Goal: Task Accomplishment & Management: Use online tool/utility

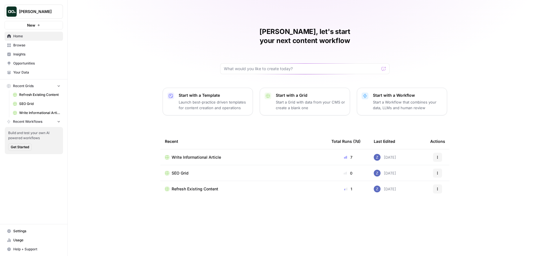
click at [41, 90] on link "Refresh Existing Content" at bounding box center [36, 94] width 53 height 9
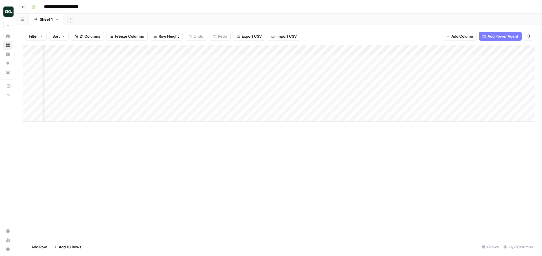
scroll to position [0, 328]
click at [189, 49] on div "Add Column" at bounding box center [279, 83] width 513 height 76
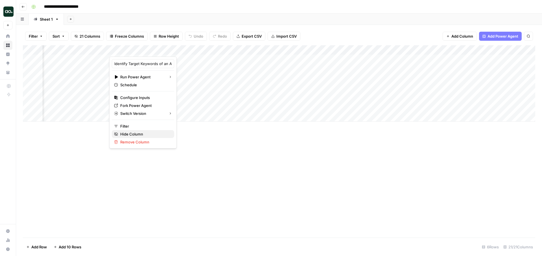
click at [141, 132] on span "Hide Column" at bounding box center [144, 134] width 49 height 6
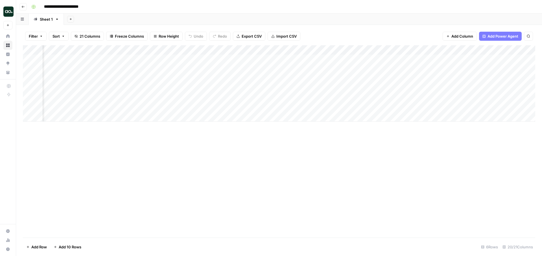
click at [258, 59] on div "Add Column" at bounding box center [279, 83] width 513 height 76
click at [199, 68] on div "Add Column" at bounding box center [279, 83] width 513 height 76
click at [200, 77] on div "Add Column" at bounding box center [279, 83] width 513 height 76
click at [198, 87] on div "Add Column" at bounding box center [279, 83] width 513 height 76
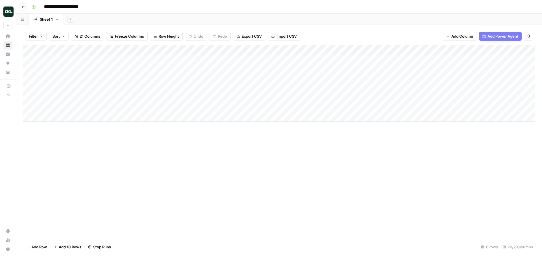
click at [198, 97] on div "Add Column" at bounding box center [279, 83] width 513 height 76
click at [199, 106] on div "Add Column" at bounding box center [279, 83] width 513 height 76
click at [376, 49] on div "Add Column" at bounding box center [279, 83] width 513 height 76
click at [358, 97] on span "Hide Column" at bounding box center [365, 98] width 49 height 6
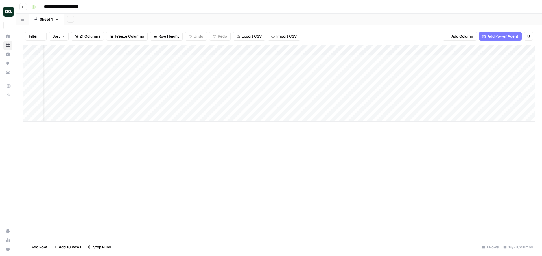
click at [376, 50] on div "Add Column" at bounding box center [279, 83] width 513 height 76
click at [356, 98] on span "Hide Column" at bounding box center [365, 98] width 49 height 6
click at [433, 50] on div "Add Column" at bounding box center [279, 83] width 513 height 76
click at [411, 97] on span "Hide Column" at bounding box center [421, 98] width 49 height 6
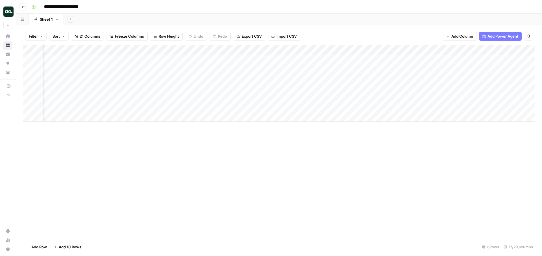
scroll to position [0, 74]
click at [361, 59] on div "Add Column" at bounding box center [279, 83] width 513 height 76
click at [360, 69] on div "Add Column" at bounding box center [279, 83] width 513 height 76
click at [395, 50] on div "Add Column" at bounding box center [279, 83] width 513 height 76
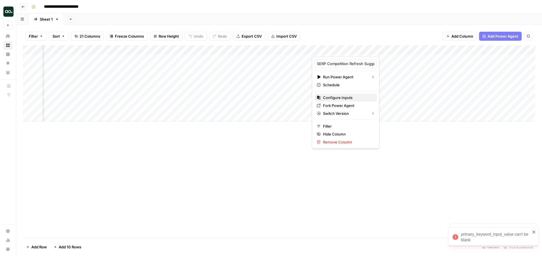
click at [352, 99] on span "Configure Inputs" at bounding box center [347, 98] width 49 height 6
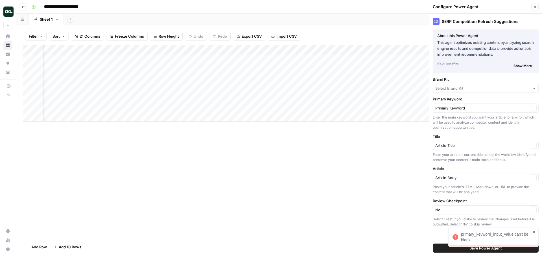
type input "Ping Identity"
click at [534, 7] on icon "button" at bounding box center [534, 6] width 3 height 3
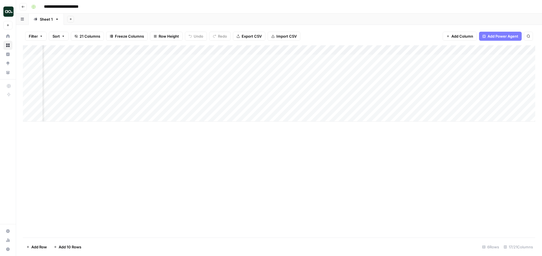
click at [360, 58] on div "Add Column" at bounding box center [279, 83] width 513 height 76
click at [94, 38] on span "21 Columns" at bounding box center [90, 36] width 21 height 6
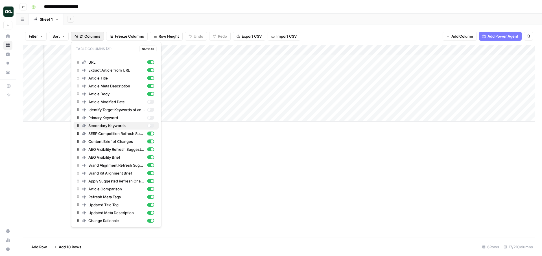
click at [150, 124] on div "button" at bounding box center [150, 125] width 7 height 4
click at [150, 119] on div "button" at bounding box center [150, 118] width 7 height 4
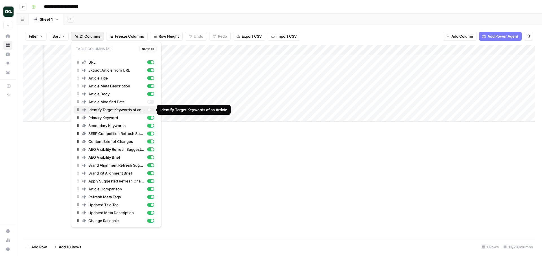
click at [149, 110] on div "button" at bounding box center [149, 109] width 3 height 3
click at [359, 58] on div "Add Column" at bounding box center [279, 83] width 513 height 76
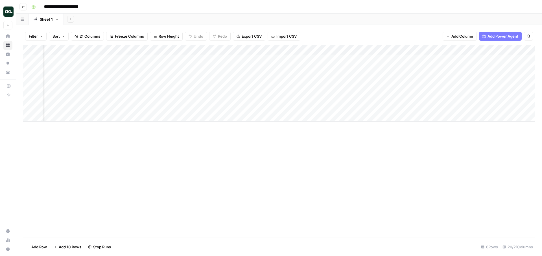
click at [357, 67] on div "Add Column" at bounding box center [279, 83] width 513 height 76
click at [358, 79] on div "Add Column" at bounding box center [279, 83] width 513 height 76
click at [356, 88] on div "Add Column" at bounding box center [279, 83] width 513 height 76
click at [360, 98] on div "Add Column" at bounding box center [279, 83] width 513 height 76
click at [359, 107] on div "Add Column" at bounding box center [279, 83] width 513 height 76
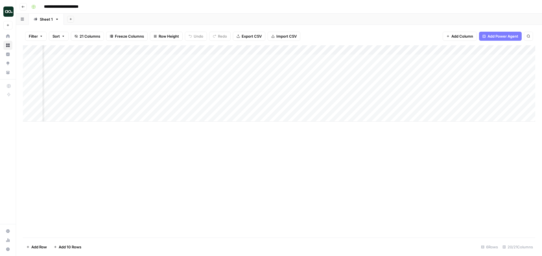
scroll to position [0, 302]
click at [325, 59] on div "Add Column" at bounding box center [279, 83] width 513 height 76
click at [326, 68] on div "Add Column" at bounding box center [279, 83] width 513 height 76
click at [324, 80] on div "Add Column" at bounding box center [279, 83] width 513 height 76
click at [324, 87] on div "Add Column" at bounding box center [279, 83] width 513 height 76
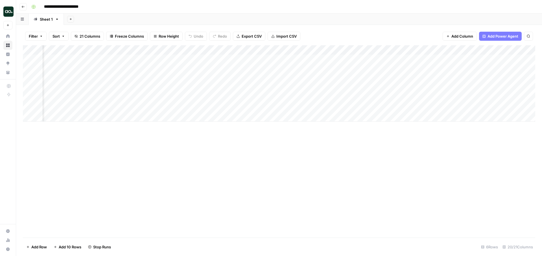
click at [326, 97] on div "Add Column" at bounding box center [279, 83] width 513 height 76
click at [297, 67] on div "Add Column" at bounding box center [279, 83] width 513 height 76
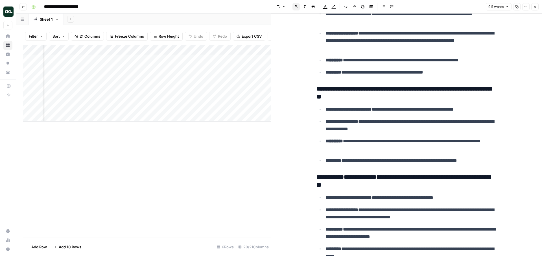
scroll to position [898, 0]
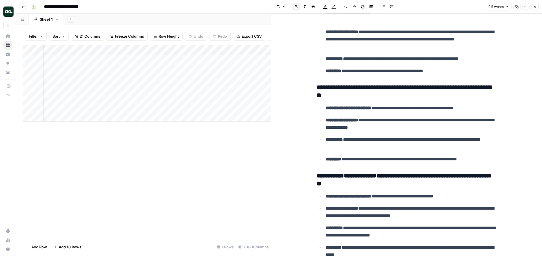
click at [264, 78] on div "Add Column" at bounding box center [147, 83] width 248 height 76
click at [265, 68] on div "Add Column" at bounding box center [147, 83] width 248 height 76
click at [535, 5] on button "Close" at bounding box center [535, 6] width 7 height 7
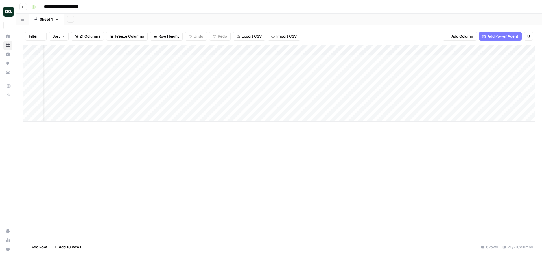
scroll to position [0, 509]
click at [261, 58] on div "Add Column" at bounding box center [279, 83] width 513 height 76
click at [262, 68] on div "Add Column" at bounding box center [279, 83] width 513 height 76
click at [261, 79] on div "Add Column" at bounding box center [279, 83] width 513 height 76
click at [262, 86] on div "Add Column" at bounding box center [279, 83] width 513 height 76
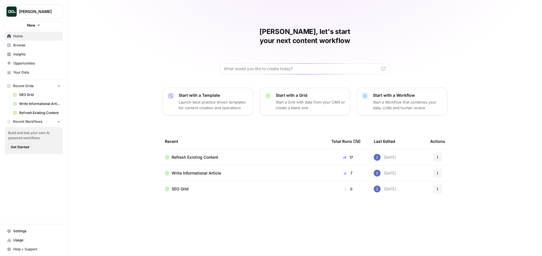
click at [33, 106] on span "Write Informational Article" at bounding box center [39, 103] width 41 height 5
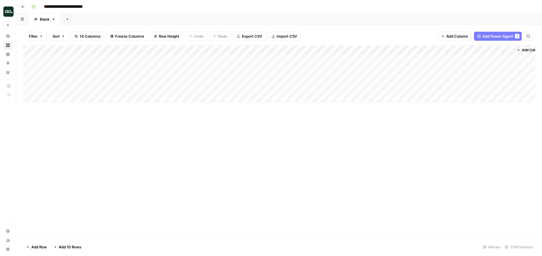
click at [450, 50] on div "Add Column" at bounding box center [279, 73] width 513 height 57
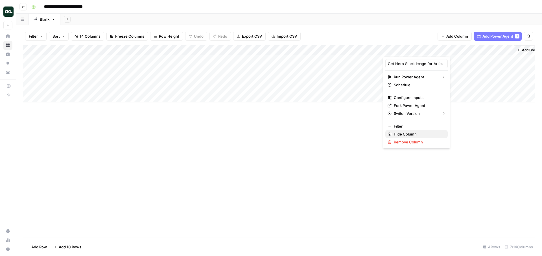
click at [405, 132] on span "Hide Column" at bounding box center [418, 134] width 49 height 6
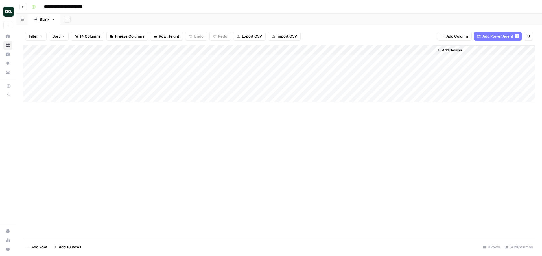
click at [429, 51] on div "Add Column" at bounding box center [279, 73] width 513 height 57
click at [410, 100] on span "Hide Column" at bounding box center [418, 98] width 49 height 6
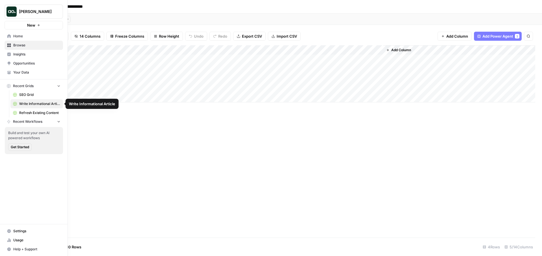
click at [26, 91] on link "SEO Grid" at bounding box center [36, 94] width 53 height 9
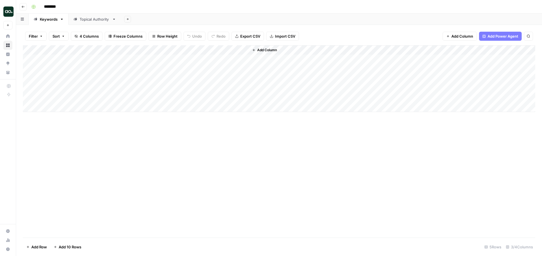
click at [90, 19] on div "Topical Authority" at bounding box center [95, 19] width 30 height 6
click at [48, 21] on div "Keywords" at bounding box center [49, 19] width 18 height 6
click at [103, 23] on link "Topical Authority" at bounding box center [95, 19] width 52 height 11
click at [51, 20] on div "Keywords" at bounding box center [49, 19] width 18 height 6
click at [96, 56] on div "Add Column" at bounding box center [279, 78] width 513 height 67
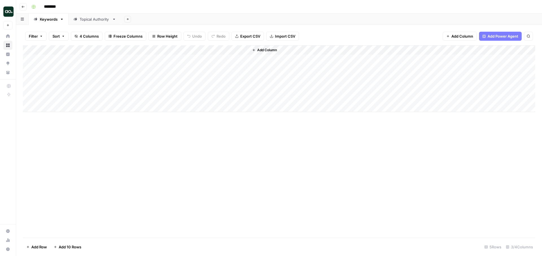
click at [88, 57] on div "Add Column" at bounding box center [279, 78] width 513 height 67
click at [88, 57] on textarea at bounding box center [87, 60] width 90 height 8
type textarea "**********"
click at [83, 67] on div "Add Column" at bounding box center [279, 78] width 513 height 67
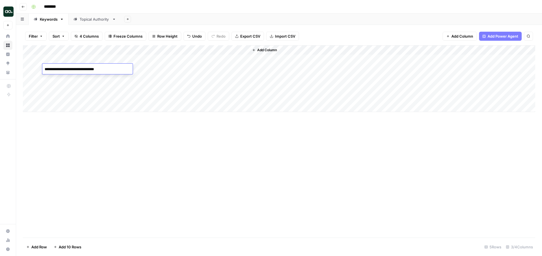
type textarea "**********"
click at [80, 77] on div "Add Column" at bounding box center [279, 78] width 513 height 67
type textarea "**********"
click at [79, 89] on div "Add Column" at bounding box center [279, 78] width 513 height 67
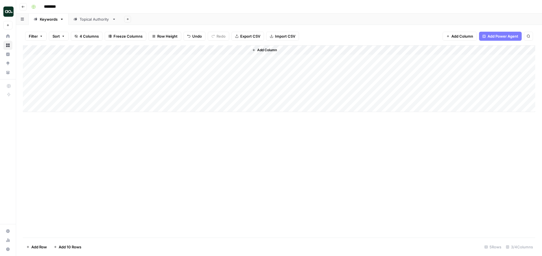
click at [74, 88] on div "Add Column" at bounding box center [279, 78] width 513 height 67
type textarea "**********"
click at [85, 97] on div "Add Column" at bounding box center [279, 78] width 513 height 67
type textarea "**********"
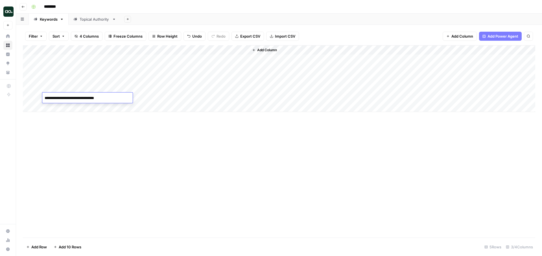
click at [64, 110] on div "Add Column" at bounding box center [279, 78] width 513 height 67
paste textarea "**********"
type textarea "**********"
click at [59, 117] on div "Add Column" at bounding box center [279, 83] width 513 height 76
paste textarea "**********"
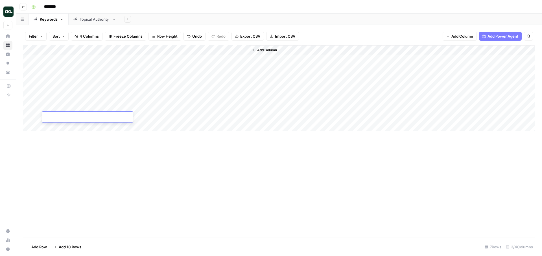
type textarea "**********"
click at [160, 58] on div "Add Column" at bounding box center [279, 88] width 513 height 86
click at [161, 68] on div "Add Column" at bounding box center [279, 88] width 513 height 86
click at [157, 79] on div "Add Column" at bounding box center [279, 88] width 513 height 86
click at [160, 87] on div "Add Column" at bounding box center [279, 88] width 513 height 86
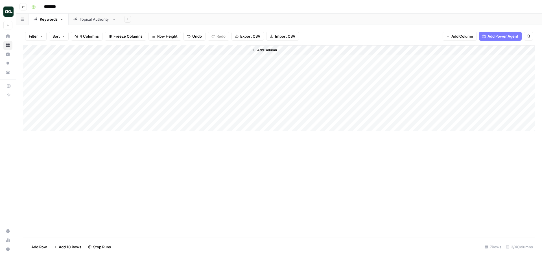
click at [161, 97] on div "Add Column" at bounding box center [279, 88] width 513 height 86
click at [161, 107] on div "Add Column" at bounding box center [279, 88] width 513 height 86
click at [161, 116] on div "Add Column" at bounding box center [279, 88] width 513 height 86
click at [91, 20] on div "Topical Authority" at bounding box center [95, 19] width 30 height 6
click at [150, 58] on div "Add Column" at bounding box center [279, 78] width 513 height 67
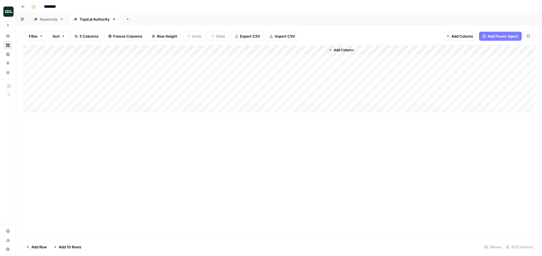
click at [150, 58] on div "Add Column" at bounding box center [279, 78] width 513 height 67
drag, startPoint x: 139, startPoint y: 59, endPoint x: 121, endPoint y: 59, distance: 17.5
click at [121, 59] on body "**********" at bounding box center [271, 128] width 542 height 256
type textarea "**********"
click at [158, 58] on textarea "**********" at bounding box center [169, 60] width 90 height 8
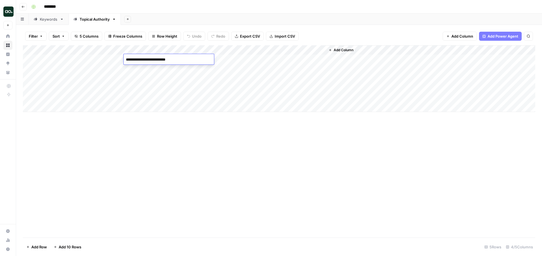
click at [158, 58] on textarea "**********" at bounding box center [169, 60] width 90 height 8
click at [159, 68] on div "Add Column" at bounding box center [279, 78] width 513 height 67
type textarea "**********"
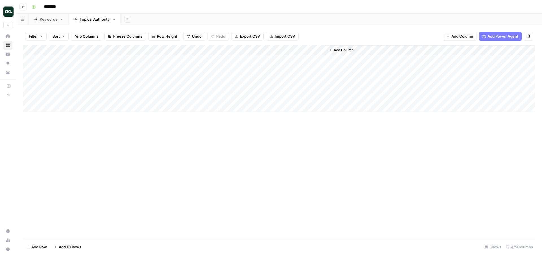
click at [155, 79] on div "Add Column" at bounding box center [279, 78] width 513 height 67
click at [155, 79] on textarea at bounding box center [169, 79] width 90 height 8
type textarea "**********"
click at [152, 89] on div "Add Column" at bounding box center [279, 78] width 513 height 67
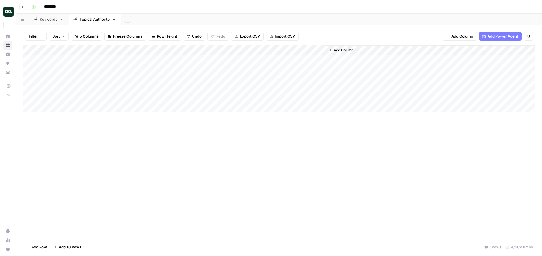
click at [152, 89] on div "Add Column" at bounding box center [279, 78] width 513 height 67
type textarea "**********"
click at [152, 98] on div "Add Column" at bounding box center [279, 78] width 513 height 67
click at [156, 97] on div "Add Column" at bounding box center [279, 78] width 513 height 67
type textarea "**********"
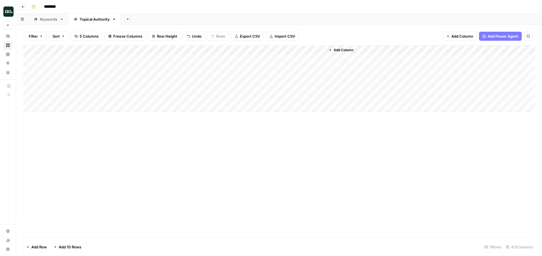
click at [190, 15] on div "Add Sheet" at bounding box center [331, 19] width 421 height 11
click at [83, 56] on div "Add Column" at bounding box center [279, 78] width 513 height 67
type textarea "*******"
click at [200, 14] on div "Add Sheet" at bounding box center [331, 19] width 421 height 11
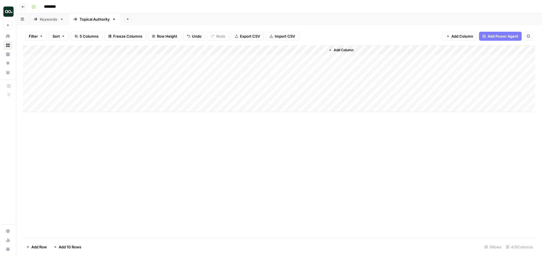
click at [87, 68] on div "Add Column" at bounding box center [279, 78] width 513 height 67
type textarea "**********"
click at [96, 74] on div "Add Column" at bounding box center [279, 78] width 513 height 67
click at [91, 75] on div "Add Column" at bounding box center [279, 78] width 513 height 67
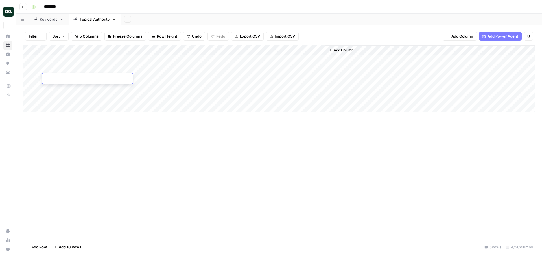
type textarea "********"
click at [201, 19] on div "Add Sheet" at bounding box center [331, 19] width 421 height 11
click at [69, 87] on div "Add Column" at bounding box center [279, 78] width 513 height 67
type textarea "**********"
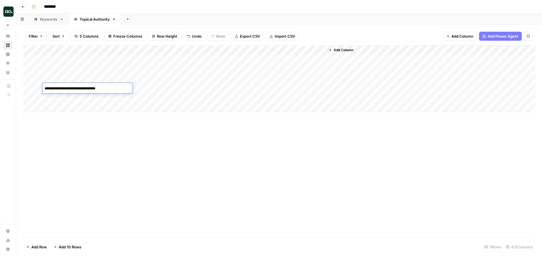
click at [199, 13] on header "Go back ********" at bounding box center [279, 7] width 526 height 14
click at [73, 96] on div "Add Column" at bounding box center [279, 78] width 513 height 67
type textarea "**********"
click at [65, 109] on div "Add Column" at bounding box center [279, 78] width 513 height 67
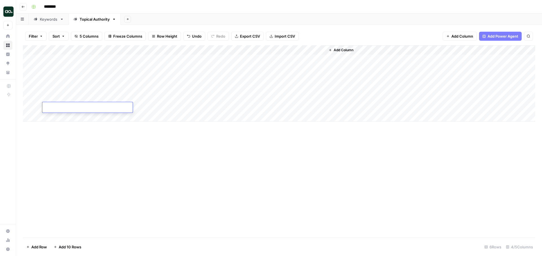
click at [65, 117] on div "Add Column" at bounding box center [279, 83] width 513 height 76
click at [152, 98] on div "Add Column" at bounding box center [279, 88] width 513 height 86
click at [159, 109] on div "Add Column" at bounding box center [279, 88] width 513 height 86
click at [159, 105] on div "Add Column" at bounding box center [279, 88] width 513 height 86
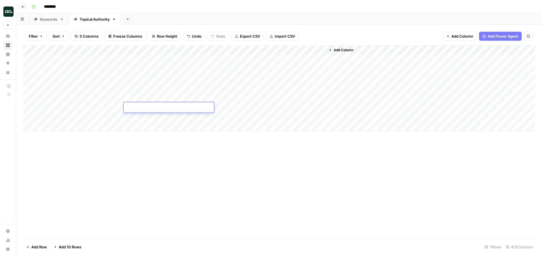
click at [159, 105] on textarea at bounding box center [169, 108] width 90 height 8
type textarea "**********"
click at [159, 118] on div "Add Column" at bounding box center [279, 88] width 513 height 86
type textarea "**********"
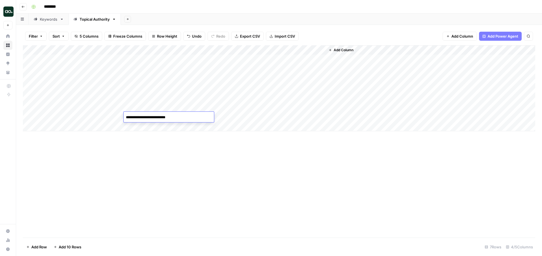
click at [91, 106] on div "Add Column" at bounding box center [279, 88] width 513 height 86
click at [90, 106] on div "Add Column" at bounding box center [279, 88] width 513 height 86
click at [90, 106] on textarea at bounding box center [87, 108] width 90 height 8
type textarea "*********"
click at [92, 119] on div "Add Column" at bounding box center [279, 88] width 513 height 86
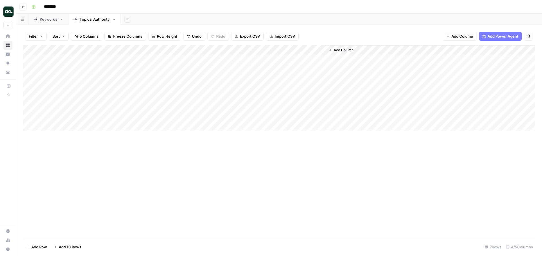
click at [70, 113] on div "Add Column" at bounding box center [279, 88] width 513 height 86
click at [70, 113] on div at bounding box center [87, 117] width 90 height 10
click at [55, 115] on textarea at bounding box center [87, 117] width 90 height 8
paste textarea "**********"
type textarea "**********"
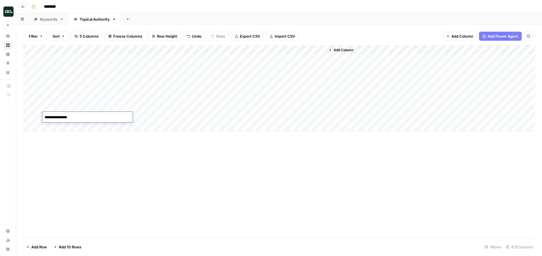
click at [87, 148] on div "Add Column" at bounding box center [279, 141] width 513 height 192
click at [241, 58] on div "Add Column" at bounding box center [279, 88] width 513 height 86
click at [239, 70] on div "Add Column" at bounding box center [279, 88] width 513 height 86
click at [238, 78] on div "Add Column" at bounding box center [279, 88] width 513 height 86
click at [238, 86] on div "Add Column" at bounding box center [279, 88] width 513 height 86
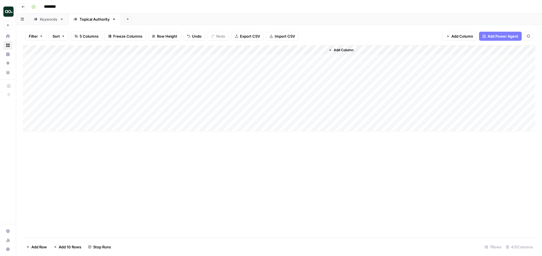
click at [240, 88] on div "Add Column" at bounding box center [279, 88] width 513 height 86
click at [47, 19] on div "Keywords" at bounding box center [49, 19] width 18 height 6
click at [243, 60] on div "Add Column" at bounding box center [279, 88] width 513 height 86
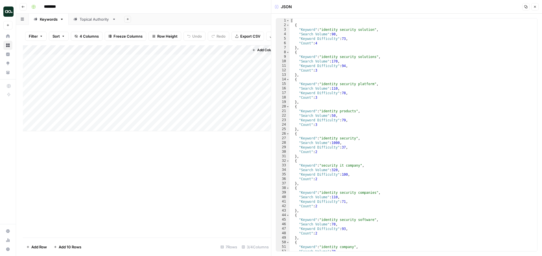
click at [244, 50] on div "Add Column" at bounding box center [147, 88] width 248 height 86
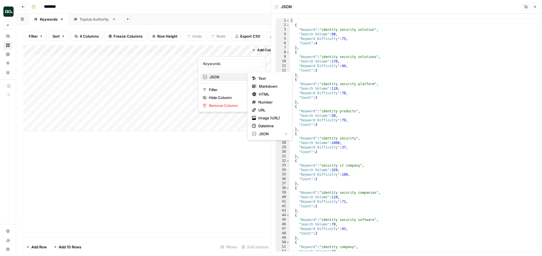
click at [230, 77] on span "JSON" at bounding box center [231, 77] width 43 height 6
click at [268, 87] on span "Markdown" at bounding box center [272, 86] width 27 height 6
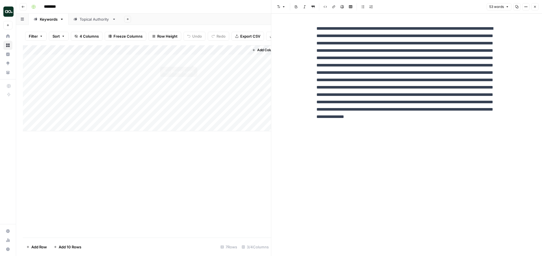
click at [191, 59] on div "Add Column" at bounding box center [147, 88] width 248 height 86
click at [193, 68] on div "Add Column" at bounding box center [147, 88] width 248 height 86
click at [103, 18] on div "Topical Authority" at bounding box center [95, 19] width 30 height 6
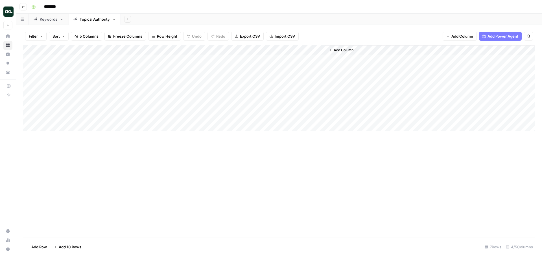
click at [225, 60] on div "Add Column" at bounding box center [279, 88] width 513 height 86
click at [224, 60] on div "Add Column" at bounding box center [279, 88] width 513 height 86
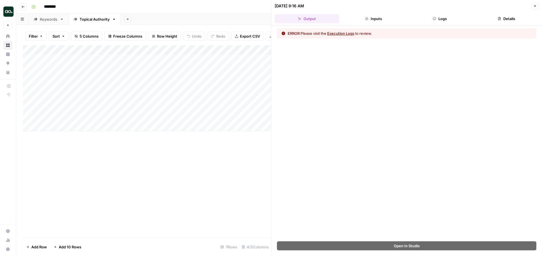
click at [536, 6] on button "Close" at bounding box center [535, 5] width 7 height 7
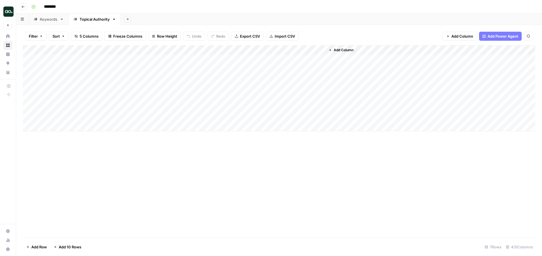
click at [269, 59] on div "Add Column" at bounding box center [279, 88] width 513 height 86
click at [234, 79] on div "Add Column" at bounding box center [279, 88] width 513 height 86
click at [261, 78] on div "Add Column" at bounding box center [279, 88] width 513 height 86
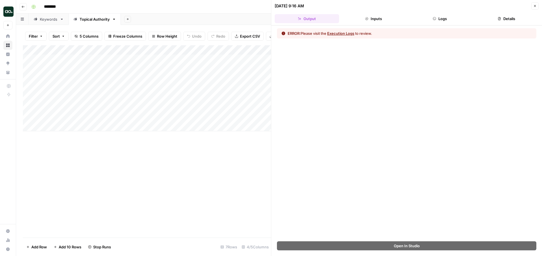
click at [448, 12] on header "09/11/25 at 9:16 AM Close Output Inputs Logs Details" at bounding box center [406, 12] width 271 height 25
click at [443, 18] on button "Logs" at bounding box center [440, 18] width 64 height 9
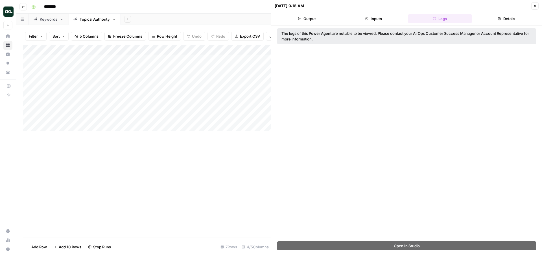
click at [535, 5] on icon "button" at bounding box center [534, 5] width 3 height 3
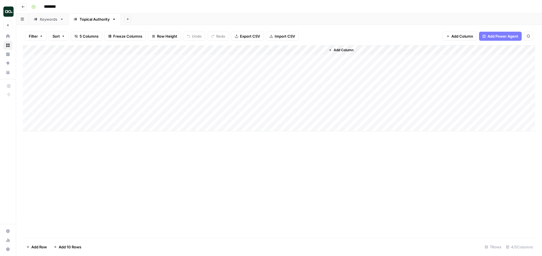
click at [264, 50] on div "Add Column" at bounding box center [279, 88] width 513 height 86
click at [234, 99] on span "Configure Inputs" at bounding box center [240, 98] width 49 height 6
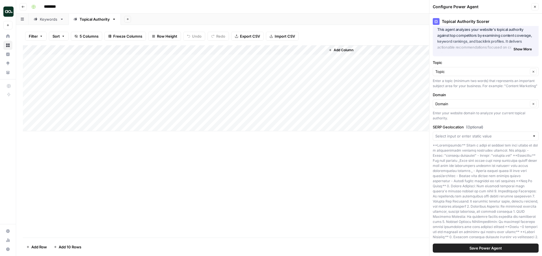
scroll to position [41, 0]
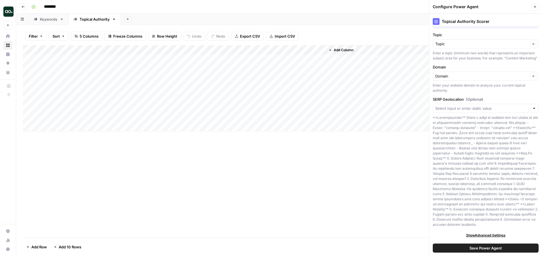
click at [170, 62] on div "Add Column" at bounding box center [279, 88] width 513 height 86
drag, startPoint x: 136, startPoint y: 60, endPoint x: 114, endPoint y: 59, distance: 22.6
click at [114, 59] on body "Zoe Jessup New Home Browse Insights Opportunities Your Data Recent Grids SEO Gr…" at bounding box center [271, 128] width 542 height 256
type textarea "**********"
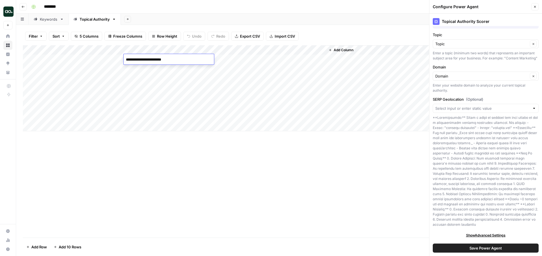
click at [239, 56] on div "Add Column" at bounding box center [279, 88] width 513 height 86
click at [269, 59] on div "Add Column" at bounding box center [279, 88] width 513 height 86
click at [161, 69] on div "Add Column" at bounding box center [279, 88] width 513 height 86
click at [141, 62] on div "Add Column" at bounding box center [279, 88] width 513 height 86
click at [134, 59] on div "Add Column" at bounding box center [279, 88] width 513 height 86
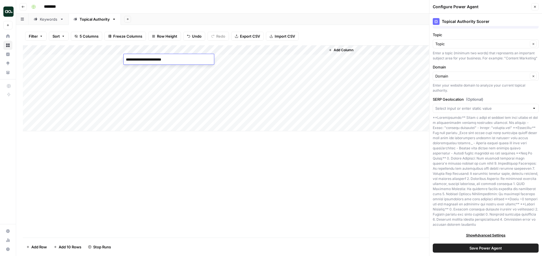
click at [134, 59] on textarea "**********" at bounding box center [169, 60] width 90 height 8
click at [129, 60] on textarea "**********" at bounding box center [169, 60] width 90 height 8
type textarea "**********"
click at [252, 12] on header "Go back ********" at bounding box center [279, 7] width 526 height 14
click at [176, 71] on div "Add Column" at bounding box center [279, 88] width 513 height 86
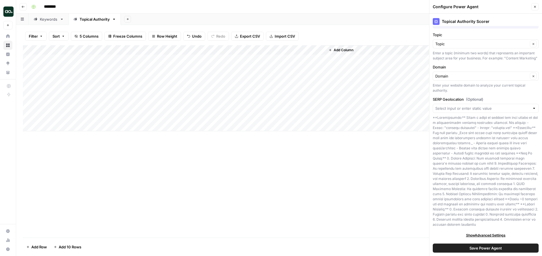
click at [144, 69] on div "Add Column" at bounding box center [279, 88] width 513 height 86
click at [134, 69] on textarea "**********" at bounding box center [169, 69] width 90 height 8
drag, startPoint x: 136, startPoint y: 70, endPoint x: 114, endPoint y: 70, distance: 21.5
click at [114, 70] on body "Zoe Jessup New Home Browse Insights Opportunities Your Data Recent Grids SEO Gr…" at bounding box center [271, 128] width 542 height 256
type textarea "**********"
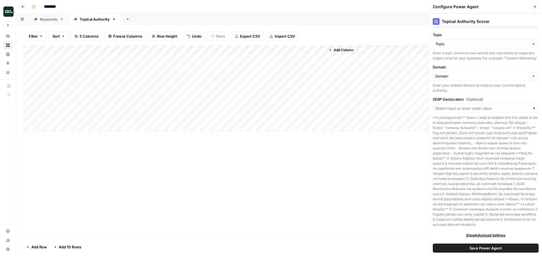
click at [162, 77] on div "Add Column" at bounding box center [279, 88] width 513 height 86
drag, startPoint x: 136, startPoint y: 79, endPoint x: 116, endPoint y: 79, distance: 20.1
click at [116, 79] on body "Zoe Jessup New Home Browse Insights Opportunities Your Data Recent Grids SEO Gr…" at bounding box center [271, 128] width 542 height 256
type textarea "**********"
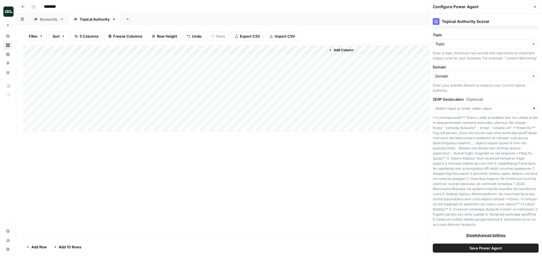
click at [262, 59] on div "Add Column" at bounding box center [279, 88] width 513 height 86
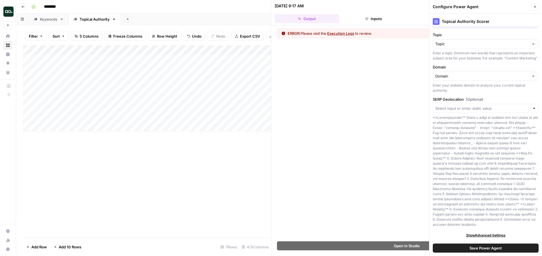
click at [346, 34] on button "Execution Logs" at bounding box center [340, 34] width 27 height 6
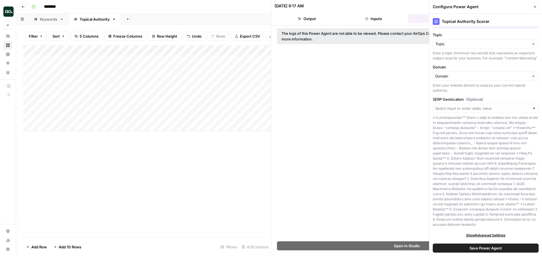
click at [535, 6] on icon "button" at bounding box center [534, 6] width 3 height 3
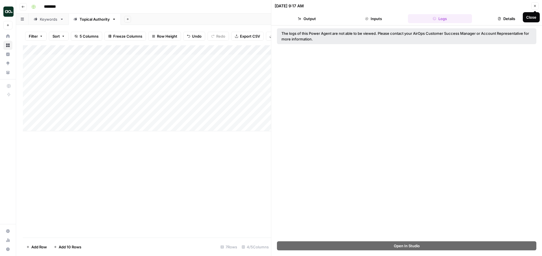
click at [534, 8] on button "Close" at bounding box center [535, 5] width 7 height 7
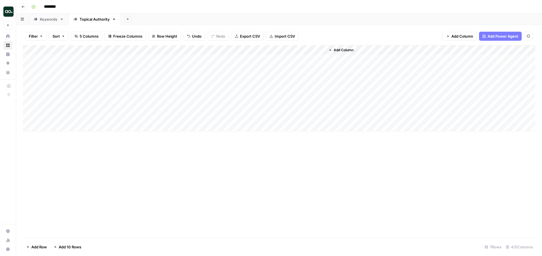
drag, startPoint x: 92, startPoint y: 58, endPoint x: 158, endPoint y: 119, distance: 89.5
click at [158, 119] on div "Add Column" at bounding box center [279, 88] width 513 height 86
click at [53, 17] on div "Keywords" at bounding box center [49, 19] width 18 height 6
click at [80, 22] on link "Topical Authority" at bounding box center [95, 19] width 52 height 11
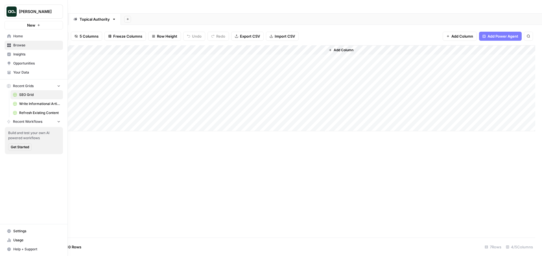
click at [25, 44] on span "Browse" at bounding box center [36, 45] width 47 height 5
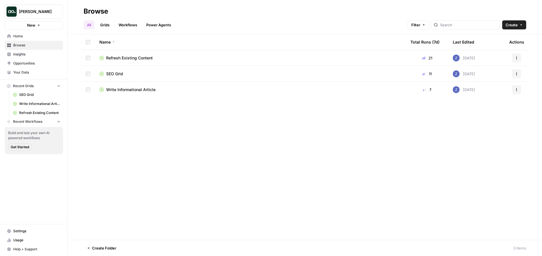
click at [112, 74] on span "SEO Grid" at bounding box center [114, 74] width 17 height 6
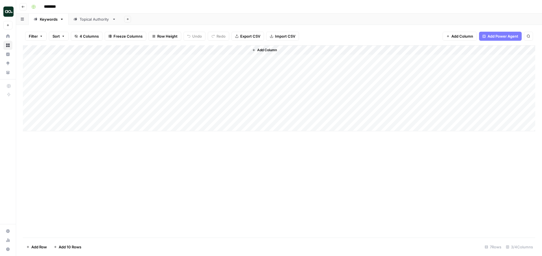
click at [105, 21] on div "Topical Authority" at bounding box center [95, 19] width 30 height 6
click at [49, 19] on div "Keywords" at bounding box center [49, 19] width 18 height 6
click at [243, 68] on div "Add Column" at bounding box center [279, 88] width 513 height 86
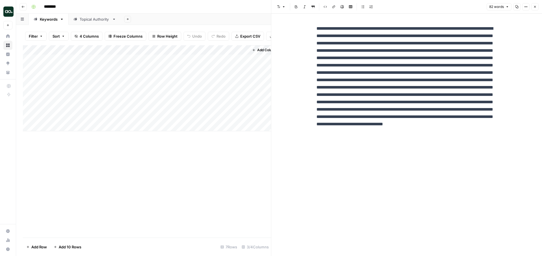
click at [233, 57] on div "Add Column" at bounding box center [147, 88] width 248 height 86
click at [222, 79] on div "Add Column" at bounding box center [147, 88] width 248 height 86
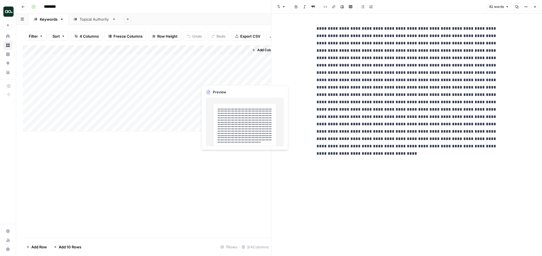
click at [223, 69] on div "Add Column" at bounding box center [147, 88] width 248 height 86
click at [224, 60] on div "Add Column" at bounding box center [147, 88] width 248 height 86
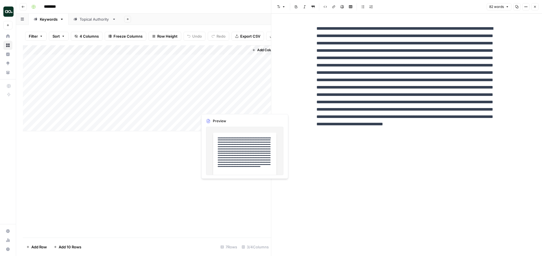
click at [218, 106] on div "Add Column" at bounding box center [147, 88] width 248 height 86
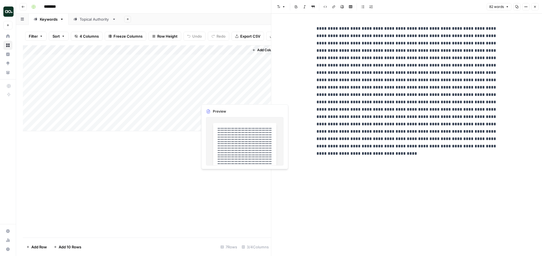
click at [220, 96] on div "Add Column" at bounding box center [147, 88] width 248 height 86
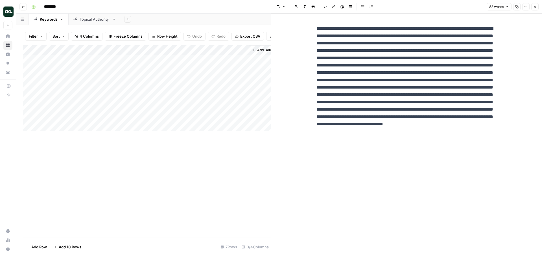
click at [536, 7] on icon "button" at bounding box center [534, 6] width 3 height 3
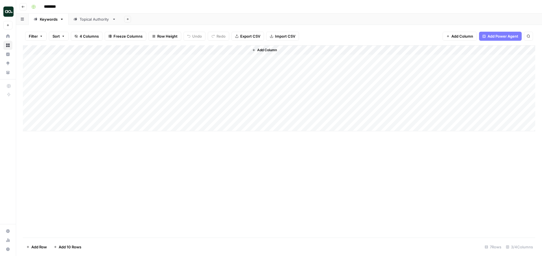
click at [99, 21] on div "Topical Authority" at bounding box center [95, 19] width 30 height 6
click at [247, 68] on div "Add Column" at bounding box center [279, 88] width 513 height 86
click at [270, 67] on div "Add Column" at bounding box center [279, 88] width 513 height 86
click at [269, 88] on div "Add Column" at bounding box center [279, 88] width 513 height 86
click at [47, 23] on link "Keywords" at bounding box center [49, 19] width 40 height 11
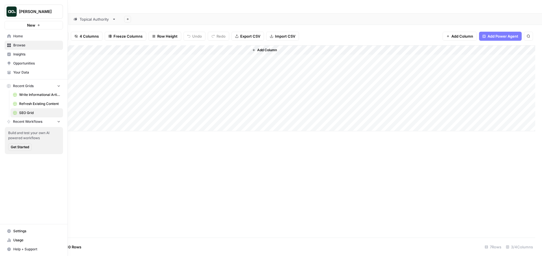
click at [24, 93] on span "Write Informational Article" at bounding box center [39, 94] width 41 height 5
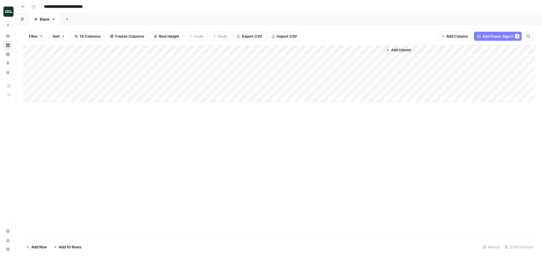
click at [55, 98] on div "Add Column" at bounding box center [279, 73] width 513 height 57
click at [54, 106] on div "Add Column" at bounding box center [279, 78] width 513 height 67
click at [71, 98] on div "Add Column" at bounding box center [279, 83] width 513 height 76
click at [30, 97] on div "Add Column" at bounding box center [279, 83] width 513 height 76
click at [27, 107] on div "Add Column" at bounding box center [279, 83] width 513 height 76
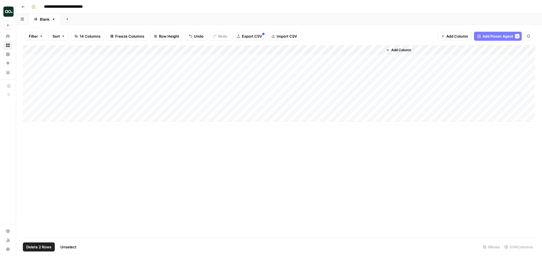
click at [45, 243] on button "Delete 2 Rows" at bounding box center [39, 246] width 32 height 9
click at [254, 65] on span "Delete" at bounding box center [251, 65] width 12 height 6
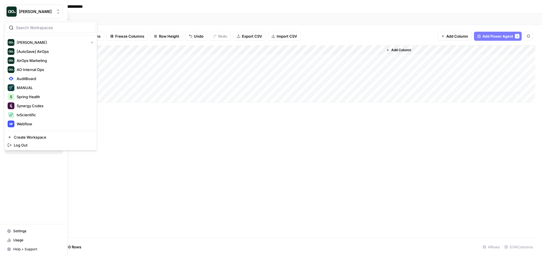
click at [8, 10] on img "Workspace: Zoe Jessup" at bounding box center [11, 11] width 10 height 10
click at [21, 123] on span "Webflow" at bounding box center [54, 124] width 75 height 6
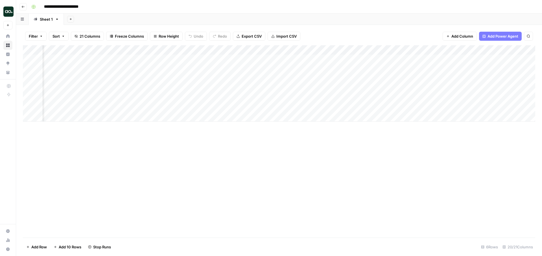
scroll to position [0, 509]
click at [350, 58] on div "Add Column" at bounding box center [279, 83] width 513 height 76
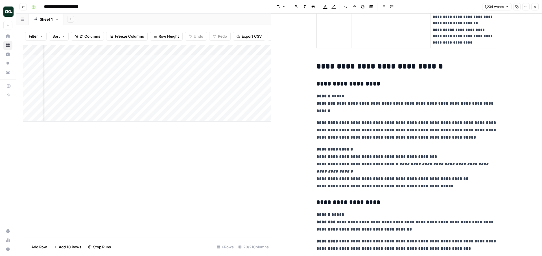
scroll to position [792, 0]
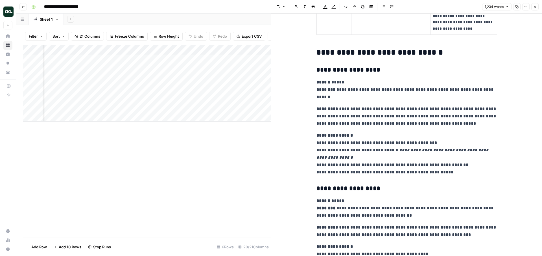
click at [534, 7] on icon "button" at bounding box center [534, 6] width 3 height 3
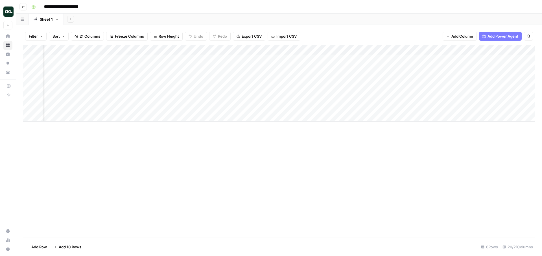
scroll to position [0, 442]
click at [186, 106] on div "Add Column" at bounding box center [279, 83] width 513 height 76
click at [401, 48] on div "Add Column" at bounding box center [279, 83] width 513 height 76
click at [357, 117] on span "Hide Column" at bounding box center [359, 118] width 49 height 6
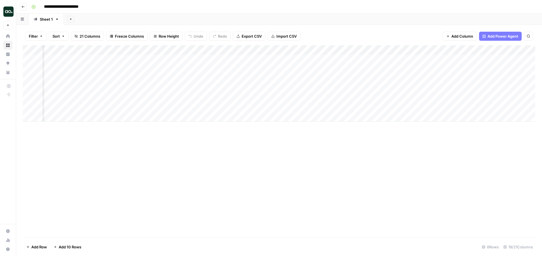
click at [370, 51] on div "Add Column" at bounding box center [279, 83] width 513 height 76
click at [352, 98] on span "Hide Column" at bounding box center [359, 98] width 49 height 6
click at [322, 97] on div "Add Column" at bounding box center [279, 83] width 513 height 76
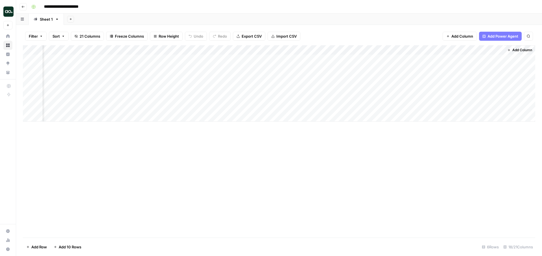
click at [321, 58] on div "Add Column" at bounding box center [279, 83] width 513 height 76
click at [321, 70] on div "Add Column" at bounding box center [279, 83] width 513 height 76
click at [321, 77] on div "Add Column" at bounding box center [279, 83] width 513 height 76
click at [321, 88] on div "Add Column" at bounding box center [279, 83] width 513 height 76
click at [321, 97] on div "Add Column" at bounding box center [279, 83] width 513 height 76
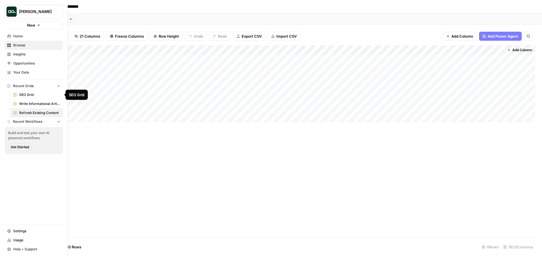
click at [32, 95] on span "SEO Grid" at bounding box center [39, 94] width 41 height 5
click at [97, 18] on div "Topical Authority" at bounding box center [95, 19] width 30 height 6
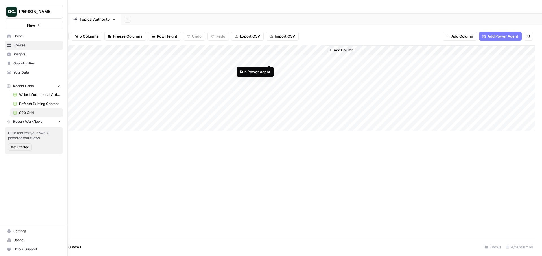
click at [270, 59] on div "Add Column" at bounding box center [279, 88] width 513 height 86
click at [270, 58] on div "Add Column" at bounding box center [279, 88] width 513 height 86
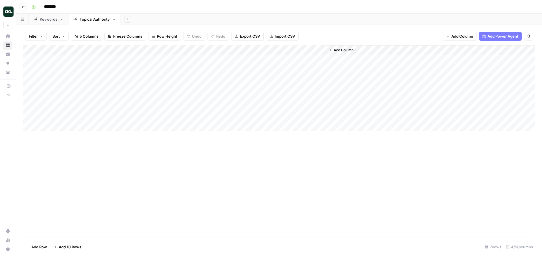
click at [51, 23] on link "Keywords" at bounding box center [49, 19] width 40 height 11
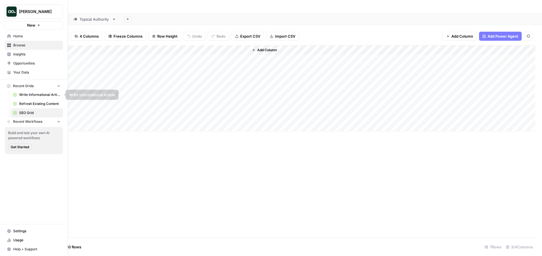
click at [16, 104] on rect at bounding box center [14, 103] width 3 height 3
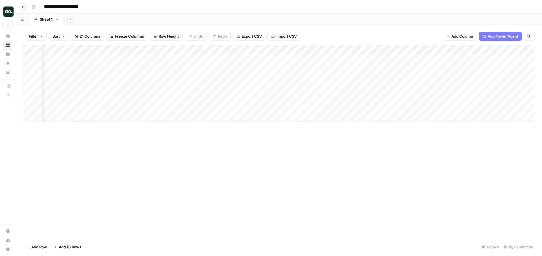
scroll to position [0, 717]
click at [424, 60] on div "Add Column" at bounding box center [279, 83] width 513 height 76
click at [433, 59] on div "Add Column" at bounding box center [279, 83] width 513 height 76
click at [426, 28] on div "Filter Sort 21 Columns Freeze Columns Row Height Undo Redo Export CSV Import CS…" at bounding box center [279, 36] width 513 height 18
click at [480, 59] on div "Add Column" at bounding box center [279, 83] width 513 height 76
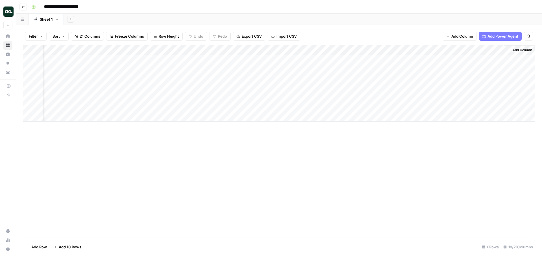
click at [480, 59] on div "Add Column" at bounding box center [279, 83] width 513 height 76
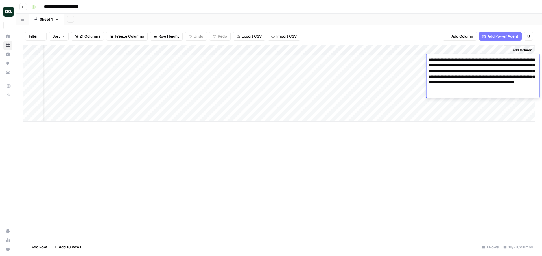
click at [496, 49] on div "Add Column" at bounding box center [279, 83] width 513 height 76
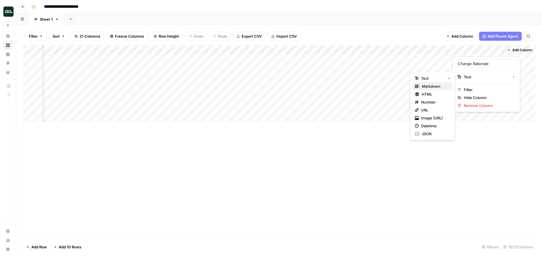
click at [430, 84] on span "Markdown" at bounding box center [435, 86] width 27 height 6
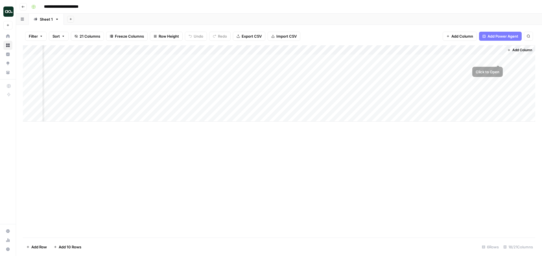
click at [498, 59] on div "Add Column" at bounding box center [279, 83] width 513 height 76
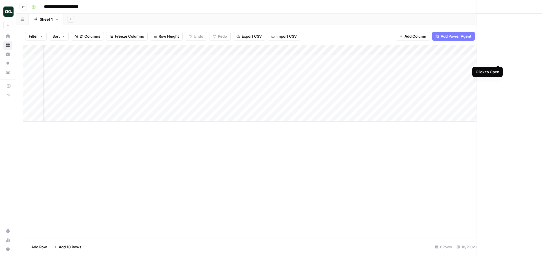
scroll to position [0, 713]
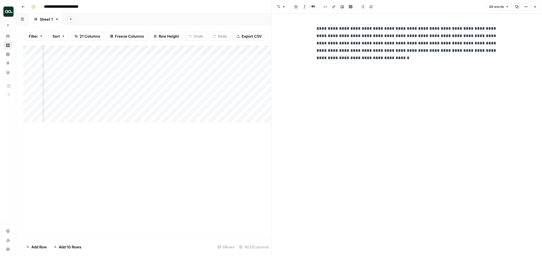
click at [534, 5] on icon "button" at bounding box center [534, 6] width 3 height 3
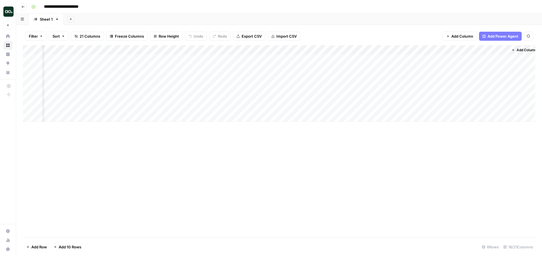
scroll to position [0, 711]
click at [436, 69] on div "Add Column" at bounding box center [279, 83] width 513 height 76
click at [430, 59] on div "Add Column" at bounding box center [279, 83] width 513 height 76
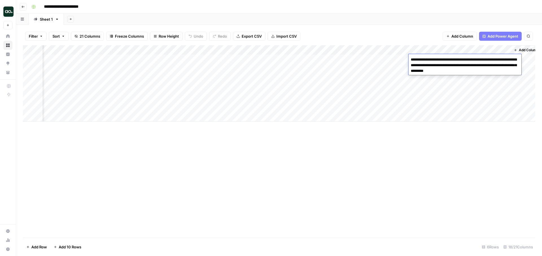
click at [424, 86] on div "Add Column" at bounding box center [279, 83] width 513 height 76
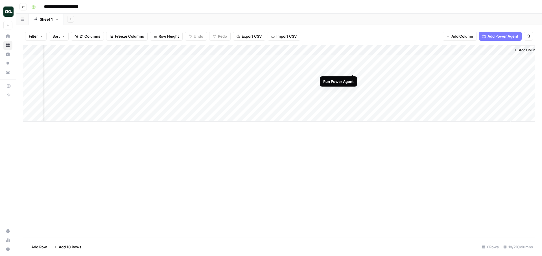
click at [354, 69] on div "Add Column" at bounding box center [279, 83] width 513 height 76
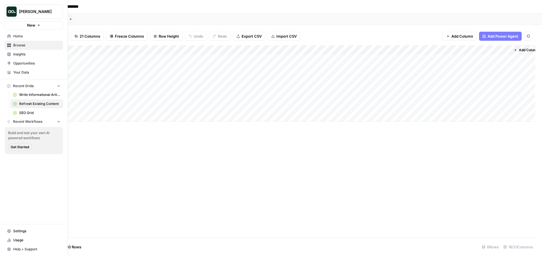
click at [24, 12] on span "[PERSON_NAME]" at bounding box center [36, 12] width 34 height 6
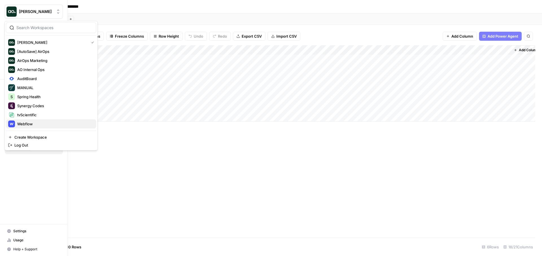
click at [18, 125] on span "Webflow" at bounding box center [54, 124] width 75 height 6
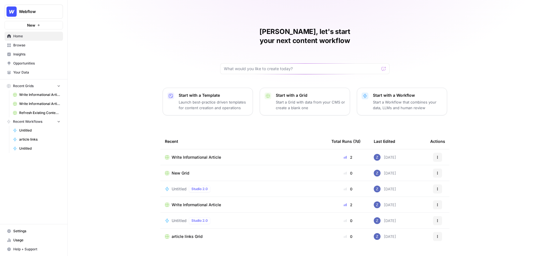
click at [33, 48] on link "Browse" at bounding box center [34, 45] width 58 height 9
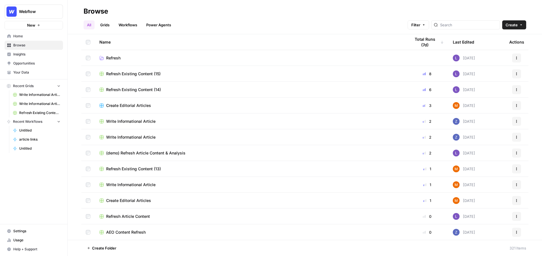
click at [26, 72] on span "Your Data" at bounding box center [36, 72] width 47 height 5
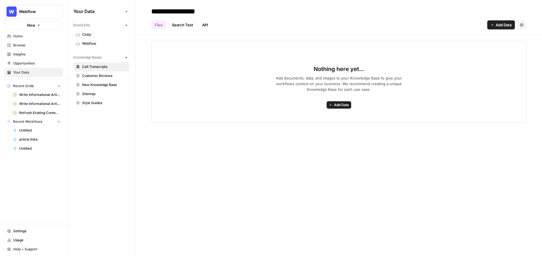
click at [42, 95] on span "Write Informational Article" at bounding box center [39, 94] width 41 height 5
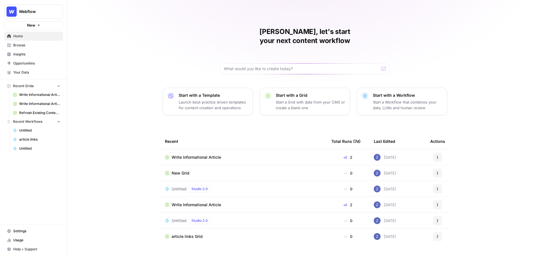
click at [33, 111] on span "Refresh Existing Content (11)" at bounding box center [39, 112] width 41 height 5
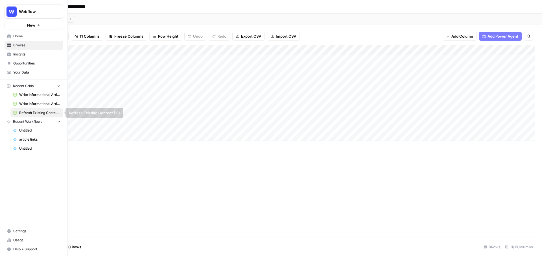
click at [36, 85] on button "Recent Grids" at bounding box center [34, 86] width 58 height 8
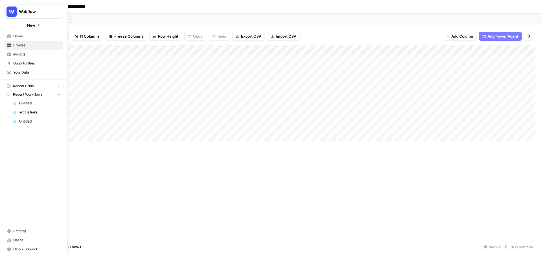
click at [36, 85] on button "Recent Grids" at bounding box center [34, 86] width 58 height 8
click at [23, 44] on span "Browse" at bounding box center [36, 45] width 47 height 5
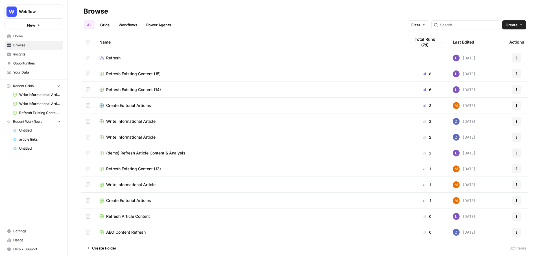
click at [134, 87] on span "Refresh Existing Content (14)" at bounding box center [133, 90] width 55 height 6
click at [134, 73] on span "Refresh Existing Content (15)" at bounding box center [133, 74] width 55 height 6
click at [40, 73] on span "Your Data" at bounding box center [36, 72] width 47 height 5
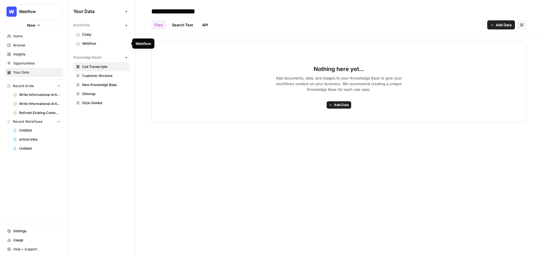
click at [96, 45] on span "Webflow" at bounding box center [104, 43] width 45 height 5
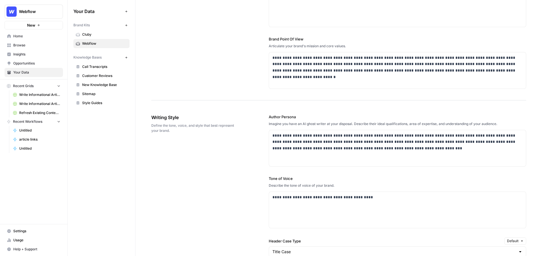
scroll to position [219, 0]
click at [404, 147] on p "**********" at bounding box center [398, 141] width 250 height 19
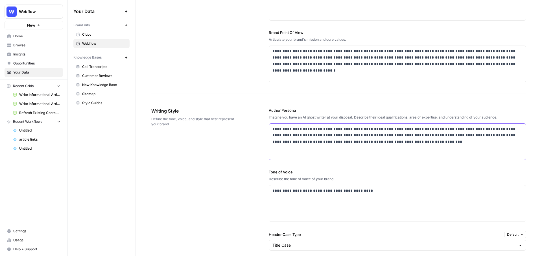
scroll to position [224, 0]
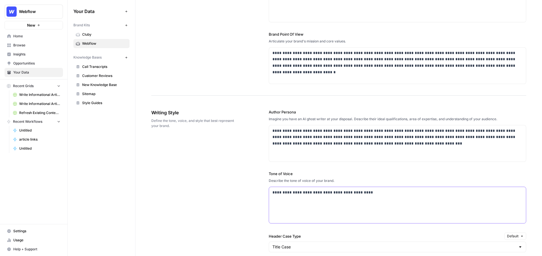
click at [385, 193] on p "**********" at bounding box center [398, 192] width 250 height 6
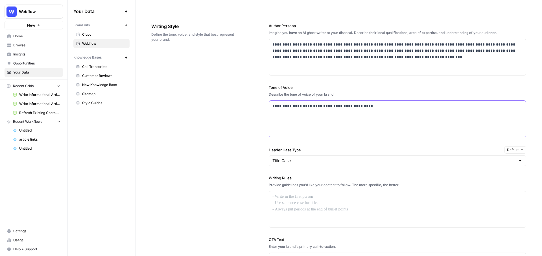
scroll to position [308, 0]
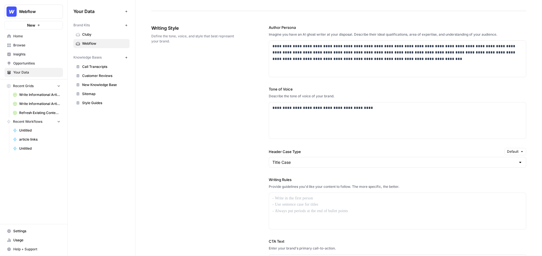
click at [99, 86] on span "New Knowledge Base" at bounding box center [104, 84] width 45 height 5
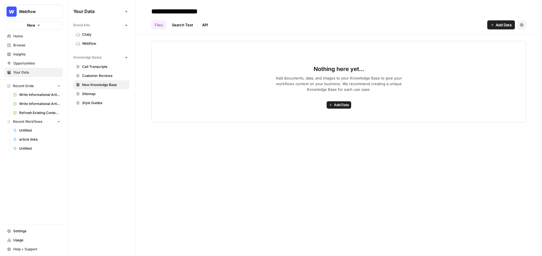
click at [494, 27] on button "Add Data" at bounding box center [501, 24] width 28 height 9
click at [334, 30] on header "**********" at bounding box center [339, 17] width 407 height 34
click at [114, 44] on span "Webflow" at bounding box center [104, 43] width 45 height 5
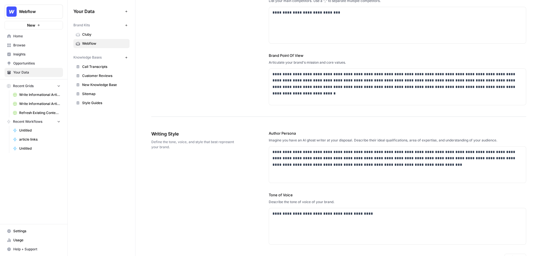
scroll to position [167, 0]
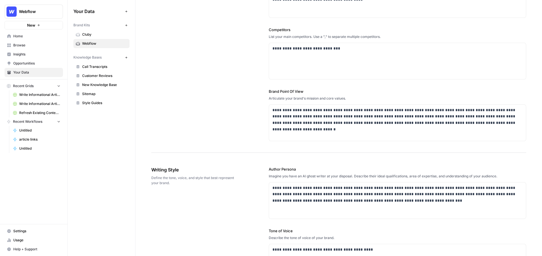
click at [36, 24] on button "New" at bounding box center [34, 25] width 58 height 8
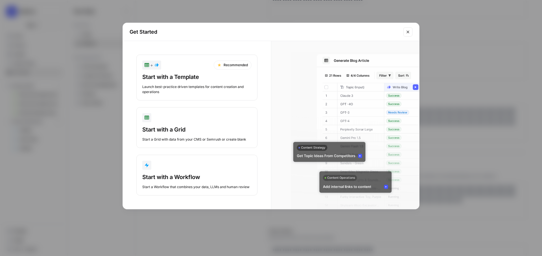
click at [232, 66] on div "Recommended" at bounding box center [233, 64] width 38 height 9
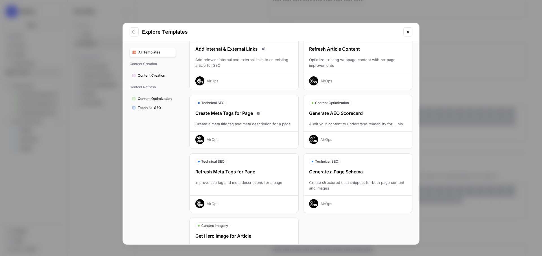
scroll to position [131, 0]
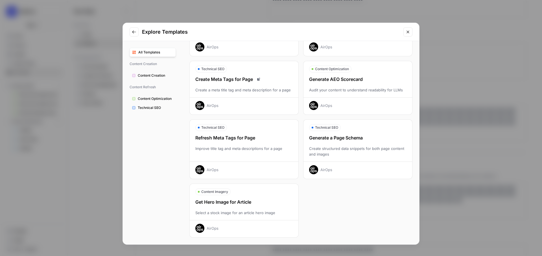
click at [407, 31] on icon "Close modal" at bounding box center [408, 32] width 3 height 3
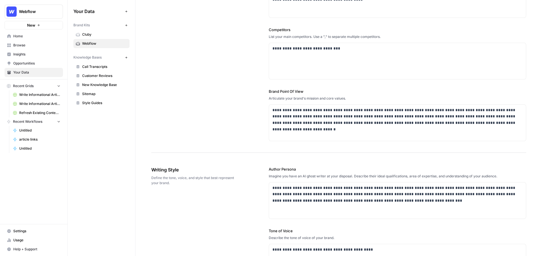
click at [35, 26] on button "New" at bounding box center [34, 25] width 58 height 8
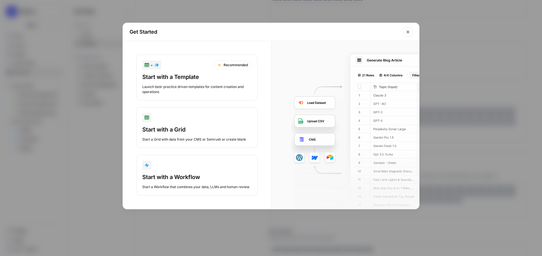
click at [185, 119] on div "button" at bounding box center [196, 117] width 109 height 9
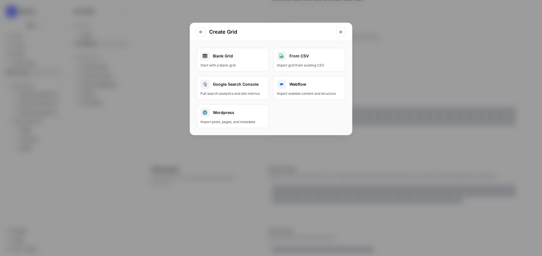
click at [244, 64] on div "Start with a blank grid" at bounding box center [233, 65] width 65 height 5
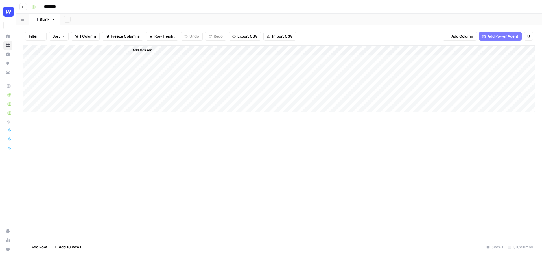
click at [499, 38] on span "Add Power Agent" at bounding box center [503, 36] width 31 height 6
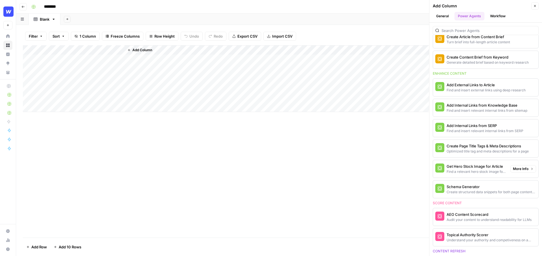
scroll to position [124, 0]
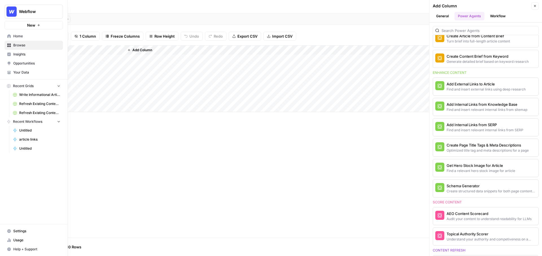
click at [19, 54] on span "Insights" at bounding box center [36, 54] width 47 height 5
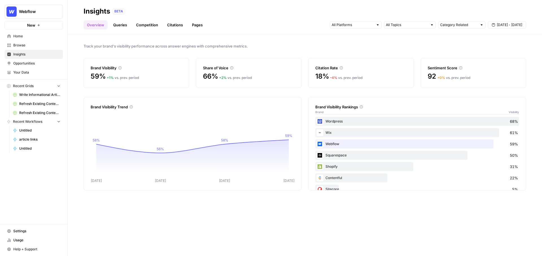
click at [504, 25] on span "Sep 5 - Sep 11" at bounding box center [509, 24] width 25 height 5
click at [465, 58] on div "31" at bounding box center [465, 59] width 8 height 8
click at [509, 104] on div "5" at bounding box center [511, 105] width 8 height 8
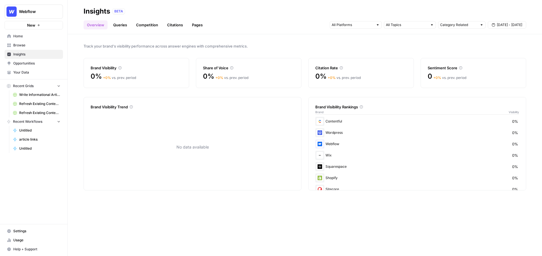
click at [516, 22] on button "Aug 31 - Sep 5" at bounding box center [507, 24] width 38 height 7
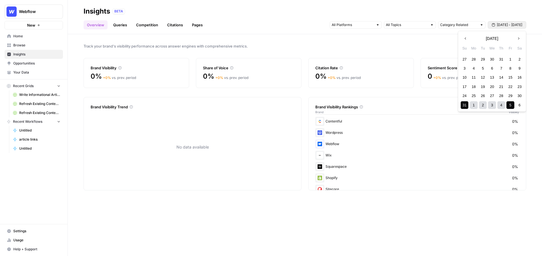
click at [510, 105] on div "5" at bounding box center [511, 105] width 8 height 8
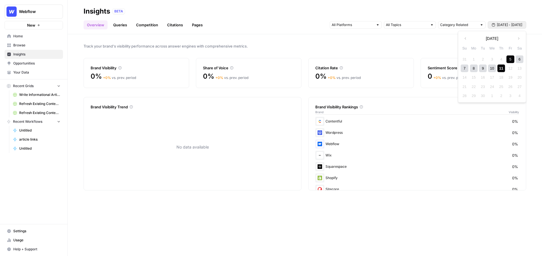
click at [501, 66] on div "11" at bounding box center [502, 68] width 8 height 8
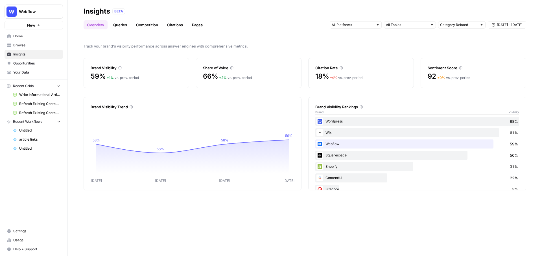
click at [121, 25] on link "Queries" at bounding box center [120, 24] width 21 height 9
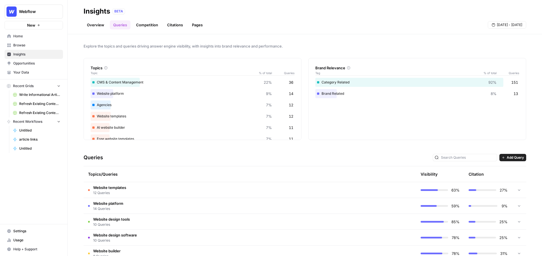
click at [47, 61] on span "Opportunities" at bounding box center [36, 63] width 47 height 5
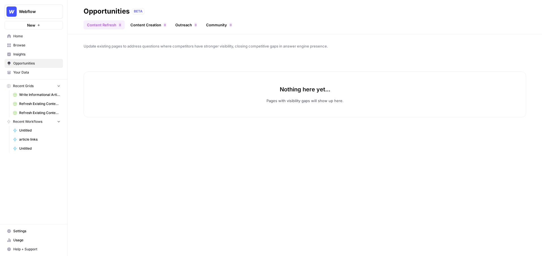
click at [147, 25] on link "Content Creation 0" at bounding box center [148, 24] width 43 height 9
click at [42, 56] on span "Insights" at bounding box center [36, 54] width 47 height 5
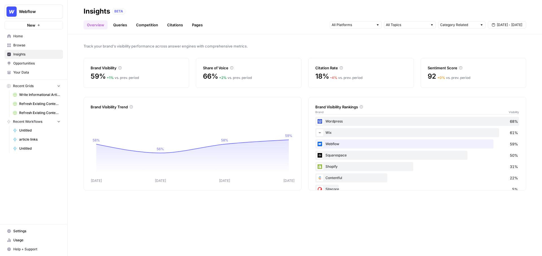
click at [33, 11] on div "New" at bounding box center [33, 13] width 7 height 5
click at [34, 7] on button "Webflow" at bounding box center [34, 12] width 58 height 14
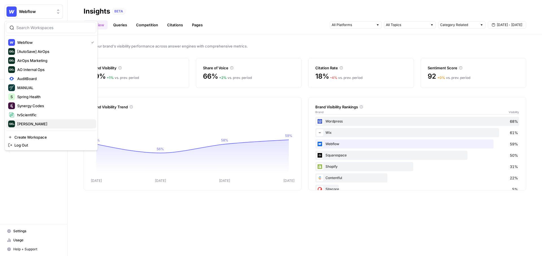
click at [28, 125] on span "[PERSON_NAME]" at bounding box center [54, 124] width 75 height 6
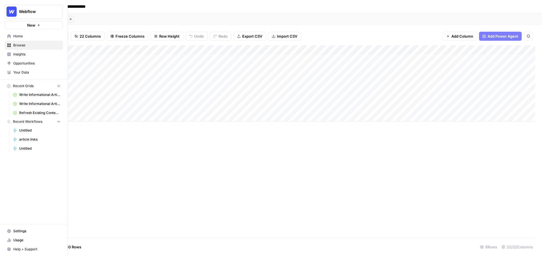
click at [27, 85] on span "Recent Grids" at bounding box center [23, 85] width 21 height 5
click at [25, 43] on span "Browse" at bounding box center [36, 45] width 47 height 5
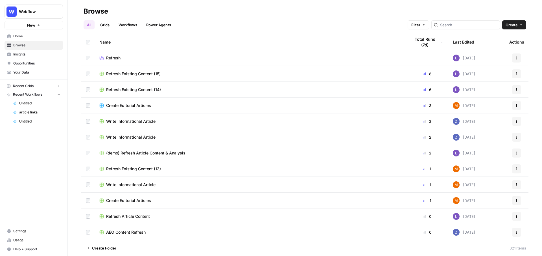
click at [127, 169] on span "Refresh Existing Content (13)" at bounding box center [133, 169] width 55 height 6
click at [127, 215] on span "Refresh Article Content" at bounding box center [128, 216] width 44 height 6
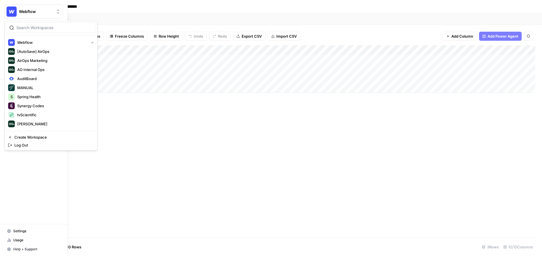
click at [10, 11] on img "Workspace: Webflow" at bounding box center [11, 11] width 10 height 10
click at [33, 78] on span "AuditBoard" at bounding box center [54, 79] width 75 height 6
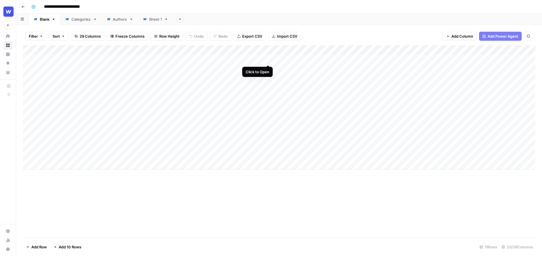
click at [267, 58] on div "Add Column" at bounding box center [279, 107] width 513 height 124
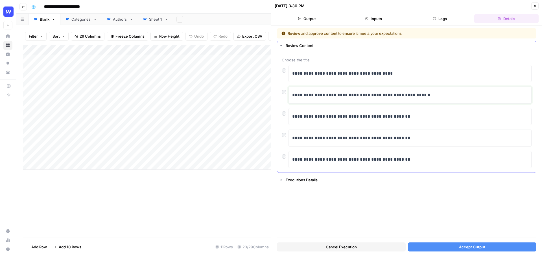
click at [430, 94] on p "**********" at bounding box center [410, 94] width 236 height 7
click at [456, 247] on button "Accept Output" at bounding box center [472, 246] width 129 height 9
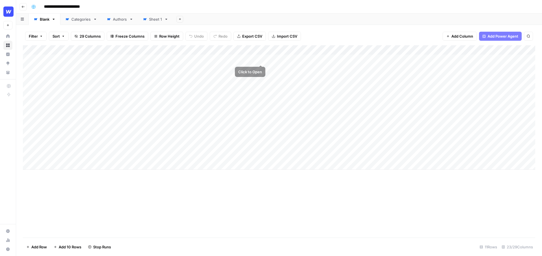
click at [261, 49] on div "Add Column" at bounding box center [279, 107] width 513 height 124
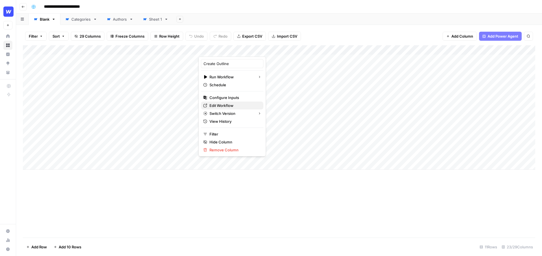
click at [223, 105] on span "Edit Workflow" at bounding box center [234, 106] width 49 height 6
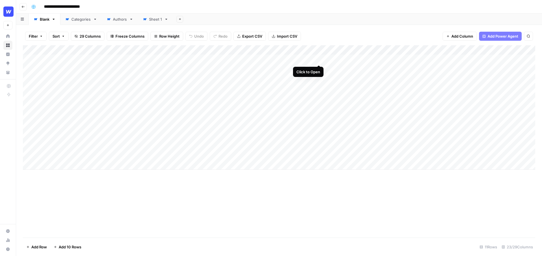
click at [319, 58] on div "Add Column" at bounding box center [279, 107] width 513 height 124
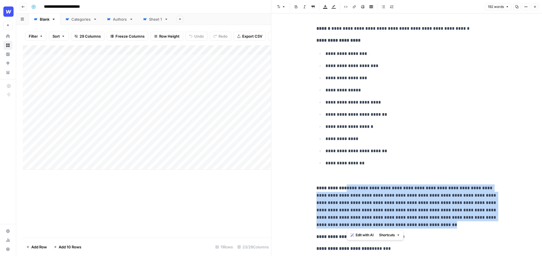
drag, startPoint x: 458, startPoint y: 227, endPoint x: 345, endPoint y: 186, distance: 119.9
click at [345, 186] on p "**********" at bounding box center [407, 206] width 181 height 44
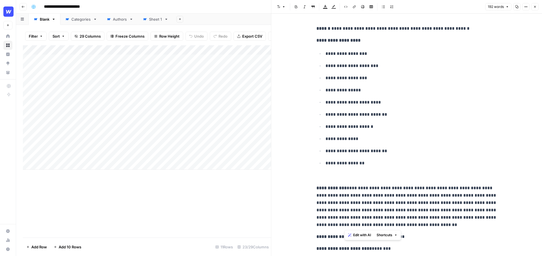
click at [390, 196] on p "**********" at bounding box center [407, 206] width 181 height 44
click at [475, 222] on p "**********" at bounding box center [407, 206] width 181 height 44
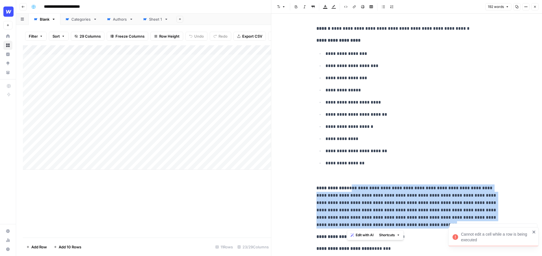
drag, startPoint x: 347, startPoint y: 187, endPoint x: 453, endPoint y: 222, distance: 111.4
click at [453, 222] on p "**********" at bounding box center [407, 206] width 181 height 44
click at [363, 235] on span "Edit with AI" at bounding box center [365, 234] width 18 height 5
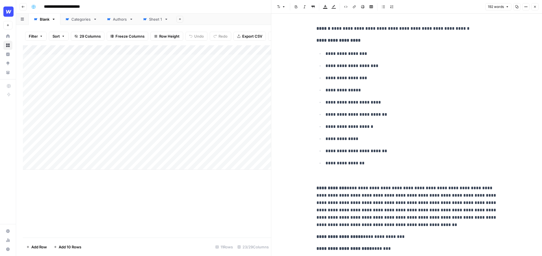
click at [534, 6] on icon "button" at bounding box center [534, 6] width 3 height 3
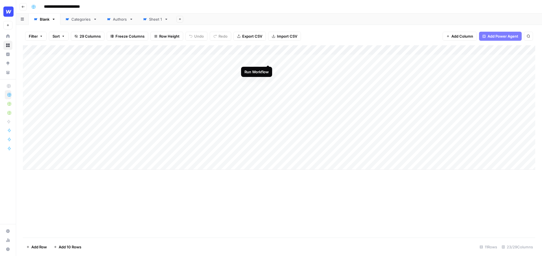
click at [268, 59] on div "Add Column" at bounding box center [279, 107] width 513 height 124
click at [268, 58] on div "Add Column" at bounding box center [279, 107] width 513 height 124
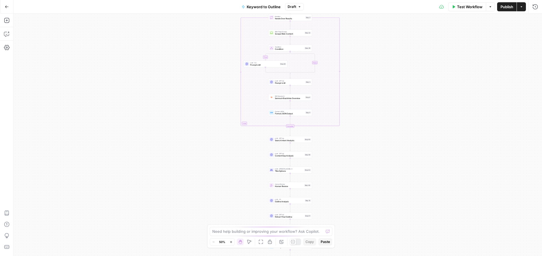
drag, startPoint x: 366, startPoint y: 50, endPoint x: 362, endPoint y: 151, distance: 101.5
click at [362, 151] on div "true false Workflow Set Inputs Inputs LLM · GPT-4o Search Query Step 40 Google …" at bounding box center [278, 135] width 529 height 242
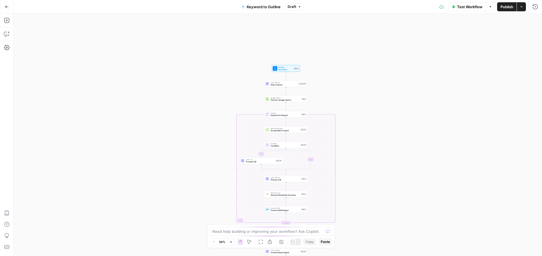
click at [353, 102] on div "true false Workflow Set Inputs Inputs LLM · GPT-4o Search Query Step 40 Google …" at bounding box center [278, 135] width 529 height 242
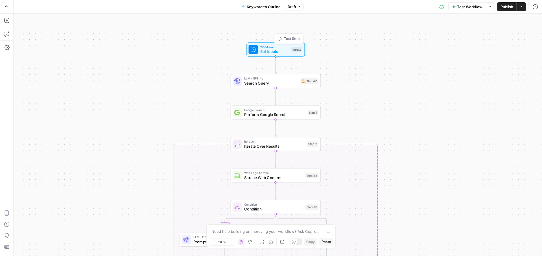
click at [282, 47] on span "Workflow" at bounding box center [274, 47] width 29 height 5
click at [373, 65] on div "true false Workflow Set Inputs Inputs LLM · GPT-4o Search Query Step 40 Google …" at bounding box center [278, 135] width 529 height 242
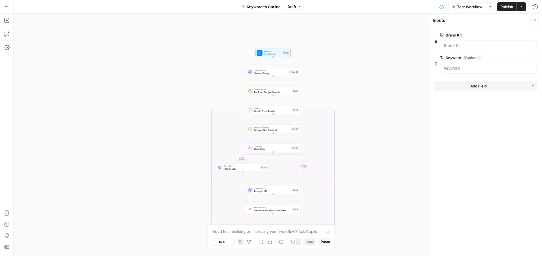
drag, startPoint x: 383, startPoint y: 123, endPoint x: 356, endPoint y: 98, distance: 36.0
click at [356, 98] on div "true false Workflow Set Inputs Inputs LLM · GPT-4o Search Query Step 40 Google …" at bounding box center [278, 135] width 529 height 242
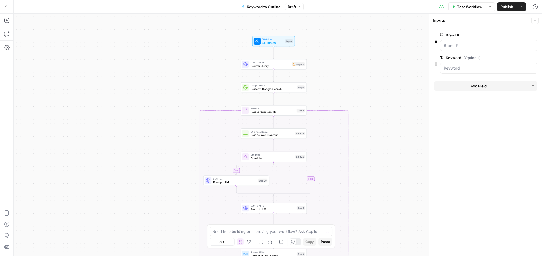
drag, startPoint x: 339, startPoint y: 84, endPoint x: 350, endPoint y: 83, distance: 10.8
click at [350, 83] on div "true false Workflow Set Inputs Inputs LLM · GPT-4o Search Query Step 40 Google …" at bounding box center [278, 135] width 529 height 242
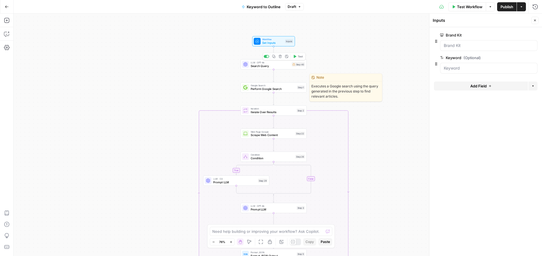
click at [274, 88] on span "Perform Google Search" at bounding box center [273, 89] width 45 height 4
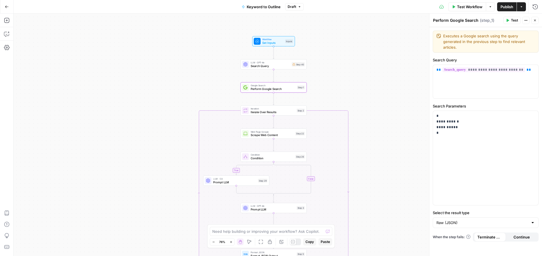
click at [535, 20] on icon "button" at bounding box center [534, 20] width 3 height 3
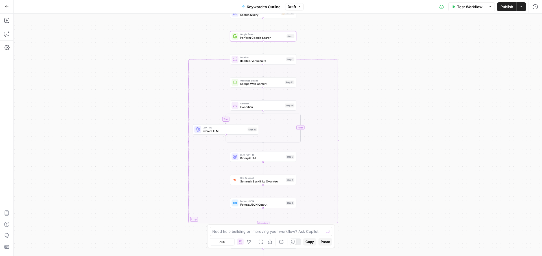
drag, startPoint x: 367, startPoint y: 155, endPoint x: 354, endPoint y: 95, distance: 61.4
click at [354, 95] on div "true false Workflow Set Inputs Inputs LLM · GPT-4o Search Query Step 40 Google …" at bounding box center [278, 135] width 529 height 242
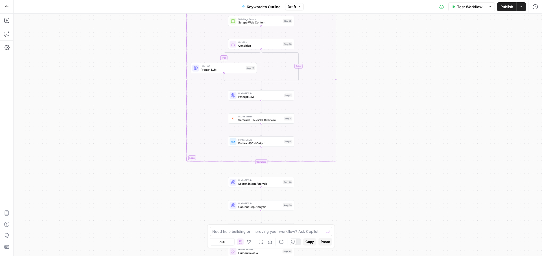
drag, startPoint x: 369, startPoint y: 194, endPoint x: 368, endPoint y: 109, distance: 85.0
click at [368, 109] on div "true false Workflow Set Inputs Inputs LLM · GPT-4o Search Query Step 40 Google …" at bounding box center [278, 135] width 529 height 242
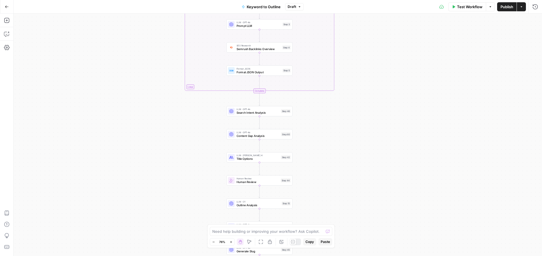
drag, startPoint x: 360, startPoint y: 174, endPoint x: 356, endPoint y: 114, distance: 60.0
click at [356, 114] on div "true false Workflow Set Inputs Inputs LLM · GPT-4o Search Query Step 40 Google …" at bounding box center [278, 135] width 529 height 242
click at [261, 114] on span "Content Gap Analysis" at bounding box center [255, 113] width 43 height 4
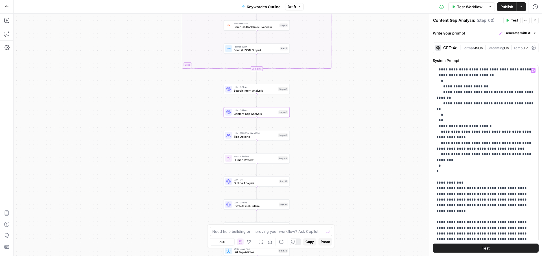
scroll to position [68, 0]
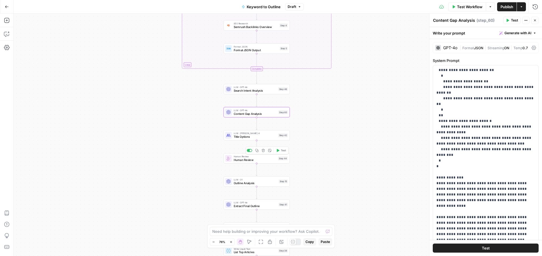
click at [252, 136] on span "Title Options" at bounding box center [255, 136] width 43 height 4
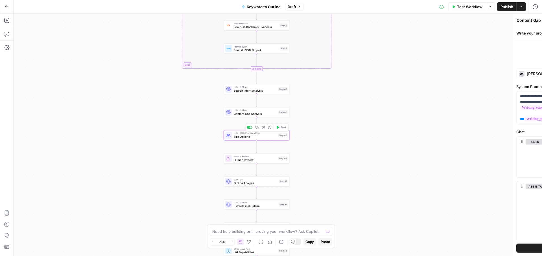
type textarea "Title Options"
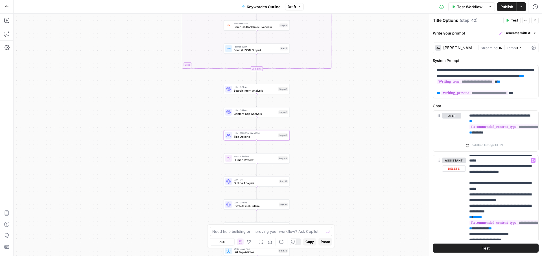
scroll to position [262, 0]
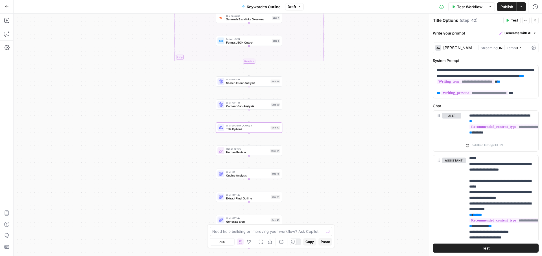
drag, startPoint x: 346, startPoint y: 155, endPoint x: 316, endPoint y: 101, distance: 61.6
click at [316, 101] on div "true false Workflow Set Inputs Inputs LLM · GPT-4o Search Query Step 40 Google …" at bounding box center [278, 135] width 529 height 242
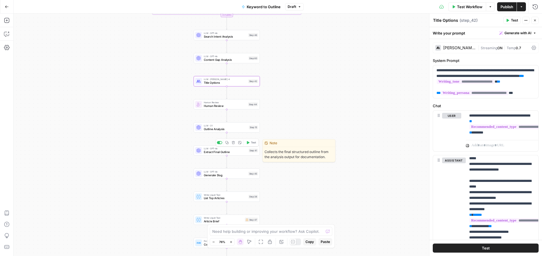
click at [224, 154] on span "Extract Final Outline" at bounding box center [225, 152] width 43 height 4
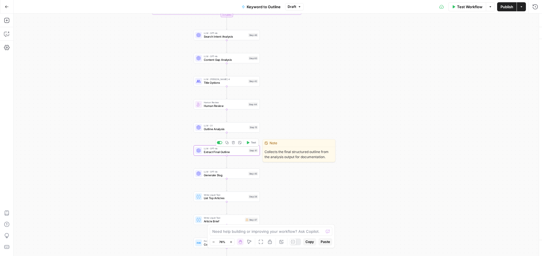
type textarea "Extract Final Outline"
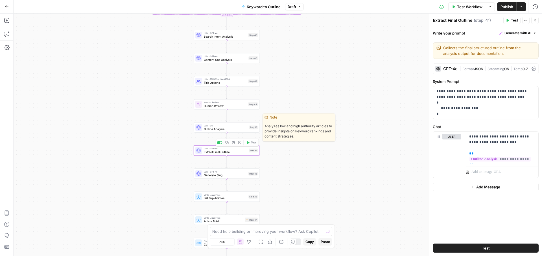
click at [223, 128] on span "Outline Analysis" at bounding box center [225, 129] width 43 height 4
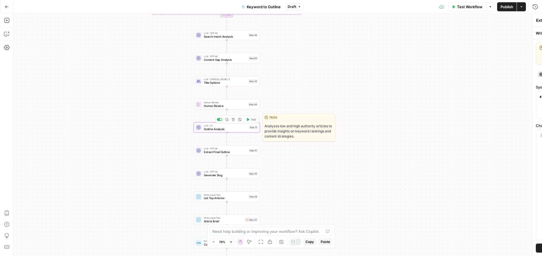
type textarea "Outline Analysis"
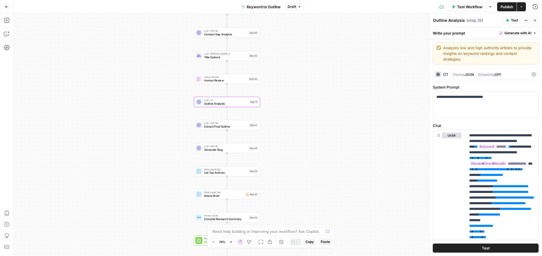
drag, startPoint x: 320, startPoint y: 180, endPoint x: 322, endPoint y: 132, distance: 47.5
click at [322, 132] on div "true false Workflow Set Inputs Inputs LLM · GPT-4o Search Query Step 40 Google …" at bounding box center [278, 135] width 529 height 242
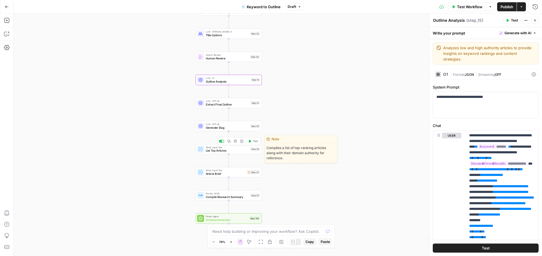
click at [215, 127] on span "Generate Slug" at bounding box center [227, 127] width 43 height 4
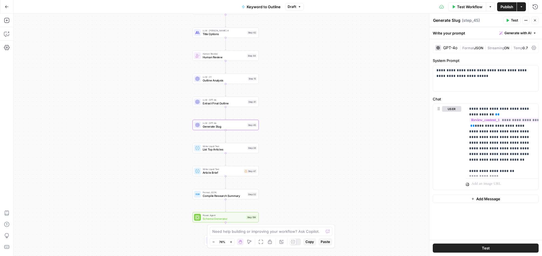
drag, startPoint x: 295, startPoint y: 194, endPoint x: 292, endPoint y: 193, distance: 3.3
click at [292, 193] on div "true false Workflow Set Inputs Inputs LLM · GPT-4o Search Query Step 40 Google …" at bounding box center [278, 135] width 529 height 242
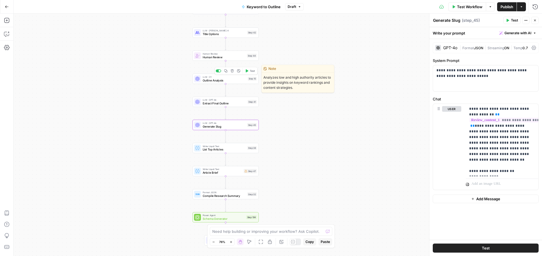
click at [210, 80] on span "Outline Analysis" at bounding box center [224, 80] width 43 height 4
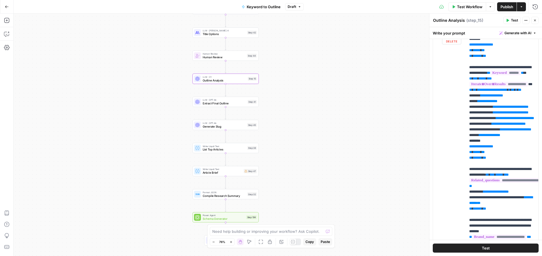
scroll to position [109, 0]
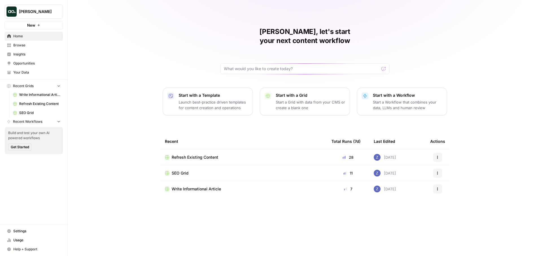
click at [34, 95] on span "Write Informational Article" at bounding box center [39, 94] width 41 height 5
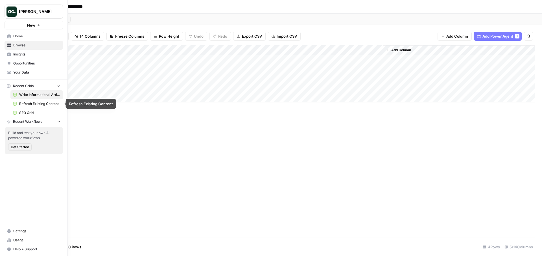
click at [27, 104] on span "Refresh Existing Content" at bounding box center [39, 103] width 41 height 5
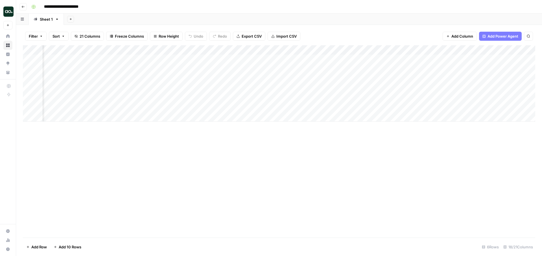
scroll to position [0, 717]
click at [229, 50] on div "Add Column" at bounding box center [279, 83] width 513 height 76
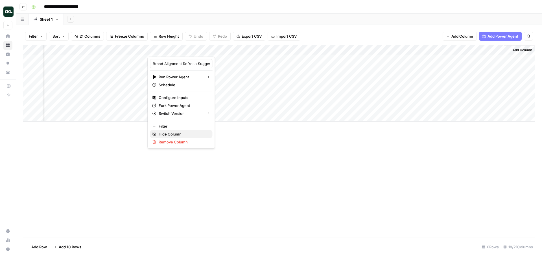
click at [171, 132] on span "Hide Column" at bounding box center [183, 134] width 49 height 6
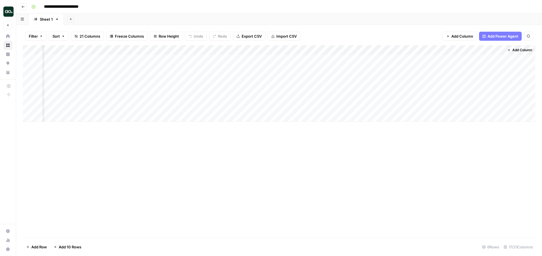
click at [286, 50] on div "Add Column" at bounding box center [279, 83] width 513 height 76
click at [260, 98] on span "Hide Column" at bounding box center [276, 98] width 49 height 6
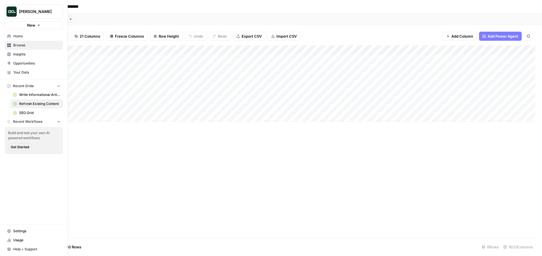
click at [22, 108] on link "SEO Grid" at bounding box center [36, 112] width 53 height 9
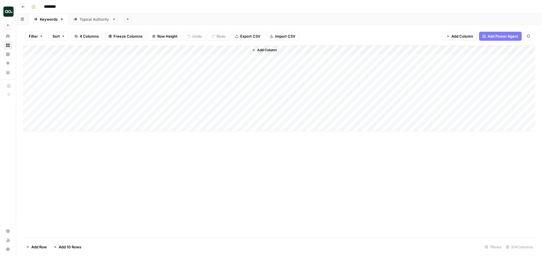
click at [91, 16] on div "Topical Authority" at bounding box center [95, 19] width 30 height 6
click at [269, 59] on div "Add Column" at bounding box center [279, 88] width 513 height 86
click at [49, 20] on div "Keywords" at bounding box center [49, 19] width 18 height 6
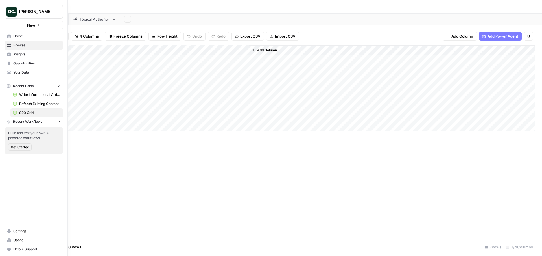
click at [21, 71] on span "Your Data" at bounding box center [36, 72] width 47 height 5
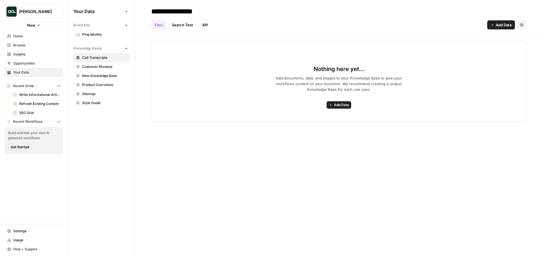
click at [98, 38] on link "Ping Identity" at bounding box center [101, 34] width 56 height 9
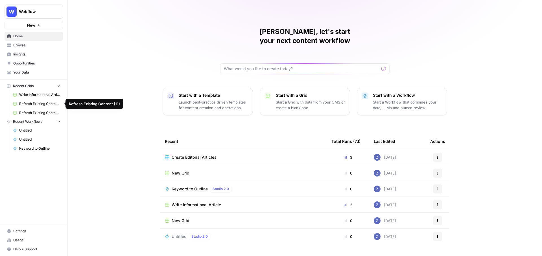
click at [37, 16] on button "Webflow" at bounding box center [34, 12] width 58 height 14
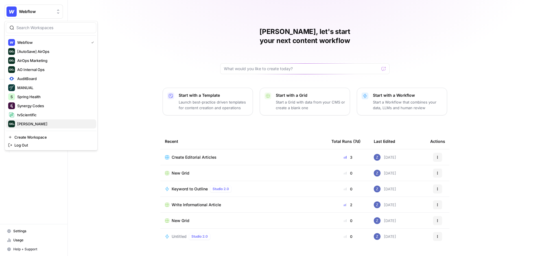
click at [24, 126] on span "[PERSON_NAME]" at bounding box center [54, 124] width 75 height 6
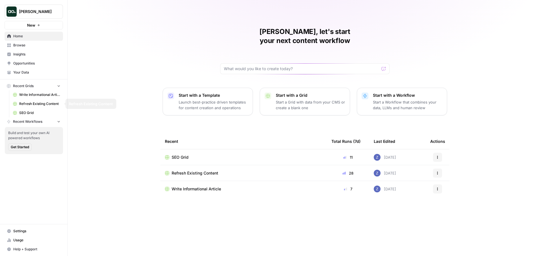
click at [36, 105] on span "Refresh Existing Content" at bounding box center [39, 103] width 41 height 5
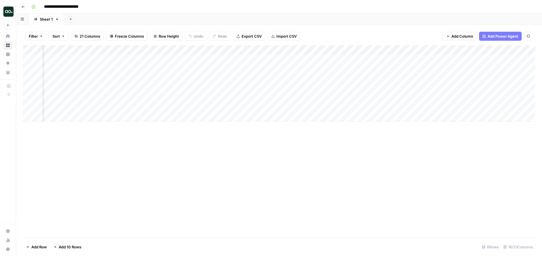
scroll to position [0, 574]
